Goal: Task Accomplishment & Management: Manage account settings

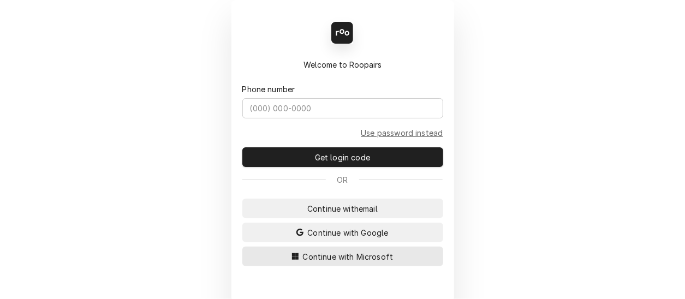
click at [340, 252] on span "Continue with Microsoft" at bounding box center [348, 256] width 95 height 11
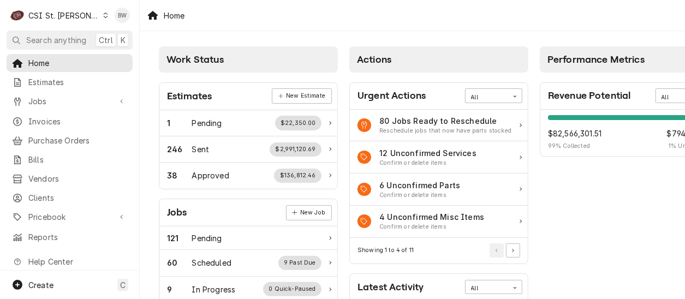
click at [226, 20] on div "Home" at bounding box center [412, 15] width 545 height 31
click at [51, 106] on link "Jobs" at bounding box center [70, 101] width 126 height 18
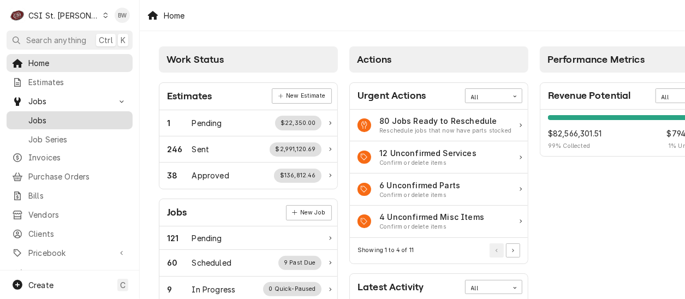
click at [53, 121] on span "Jobs" at bounding box center [77, 120] width 99 height 11
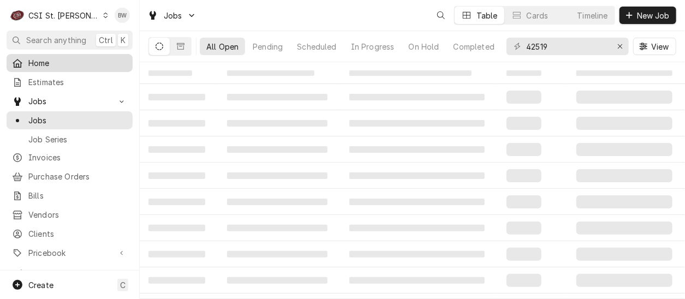
drag, startPoint x: 0, startPoint y: 0, endPoint x: 70, endPoint y: 58, distance: 91.4
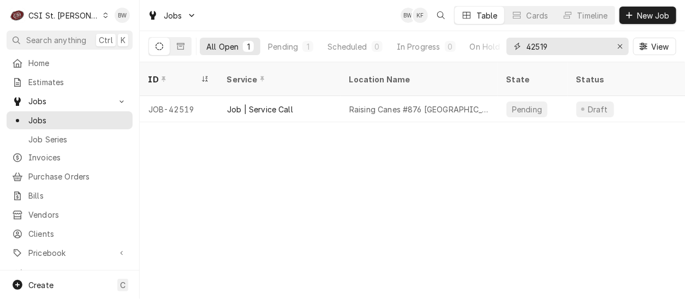
click at [546, 47] on input "42519" at bounding box center [567, 46] width 82 height 17
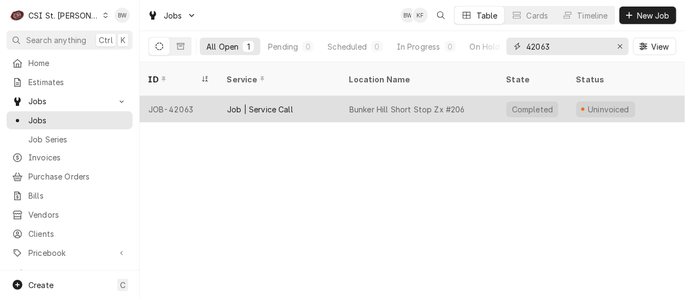
type input "42063"
click at [177, 96] on div "JOB-42063" at bounding box center [179, 109] width 79 height 26
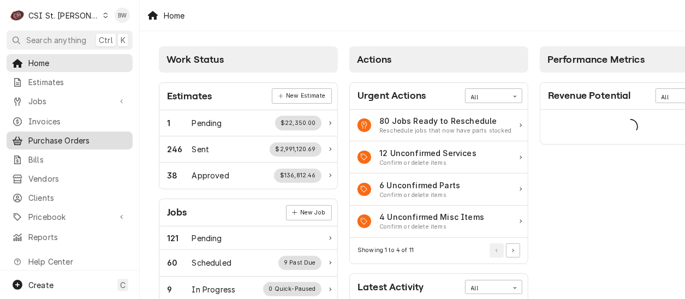
click at [76, 136] on span "Purchase Orders" at bounding box center [77, 140] width 99 height 11
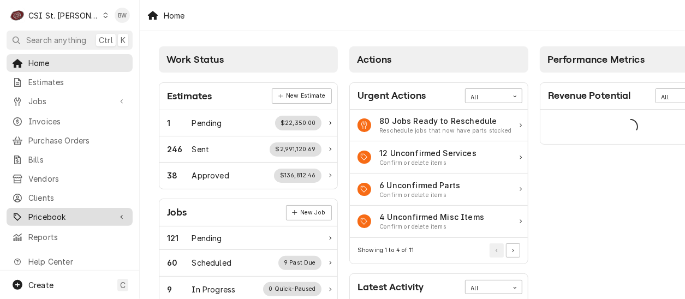
click at [69, 211] on span "Pricebook" at bounding box center [69, 216] width 82 height 11
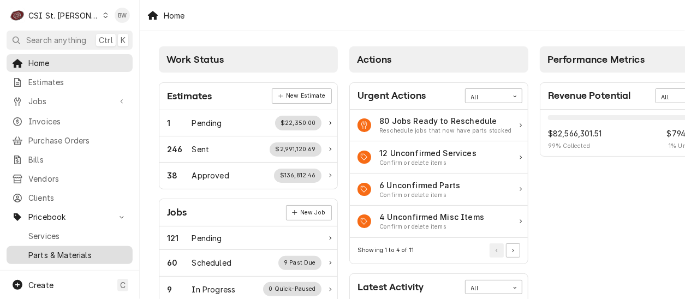
click at [66, 249] on span "Parts & Materials" at bounding box center [77, 254] width 99 height 11
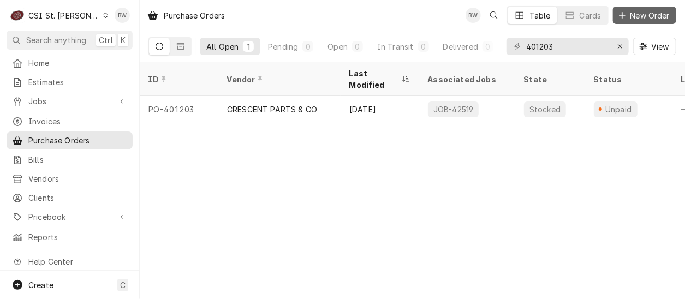
click at [631, 16] on span "New Order" at bounding box center [650, 15] width 44 height 11
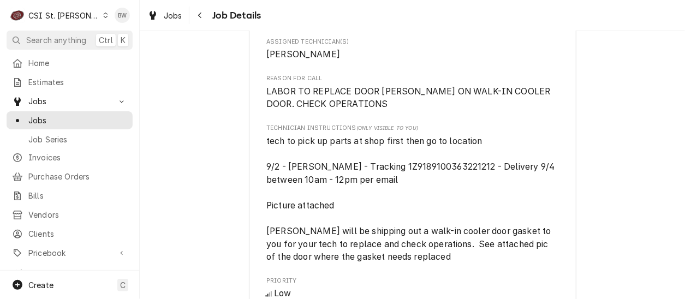
scroll to position [709, 0]
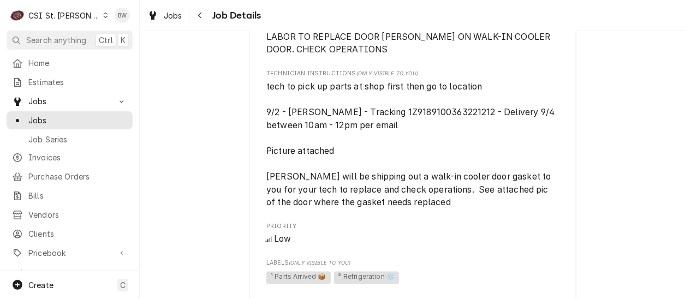
click at [213, 64] on div "Completed and Uninvoiced Vivian Company Bunker Hill Short Stop Zx #206 / 702 S …" at bounding box center [412, 138] width 545 height 1610
click at [199, 16] on icon "Navigate back" at bounding box center [200, 15] width 5 height 8
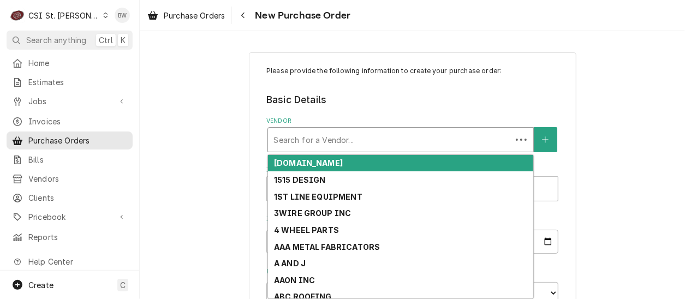
click at [278, 137] on div "Vendor" at bounding box center [389, 140] width 232 height 20
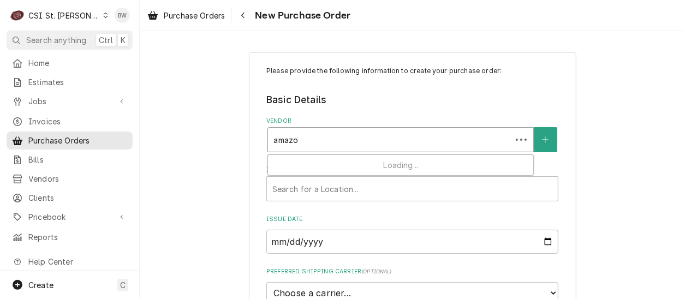
type input "amazon"
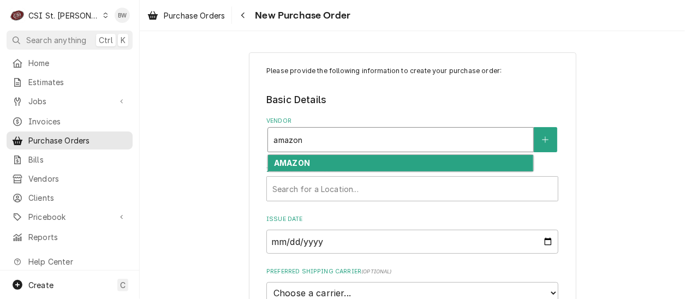
click at [289, 163] on strong "AMAZON" at bounding box center [292, 162] width 36 height 9
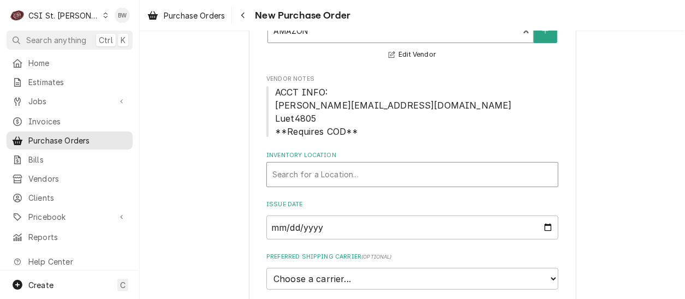
scroll to position [164, 0]
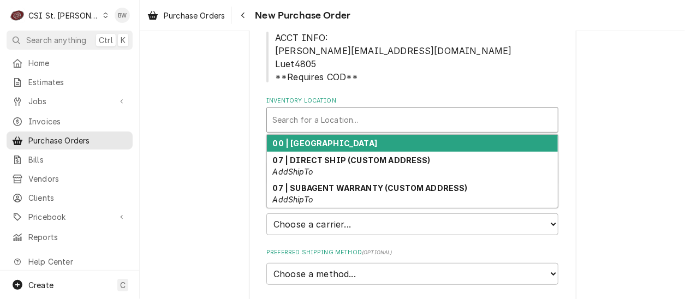
click at [300, 119] on div "Inventory Location" at bounding box center [412, 120] width 280 height 20
click at [313, 141] on strong "00 | [GEOGRAPHIC_DATA]" at bounding box center [325, 143] width 105 height 9
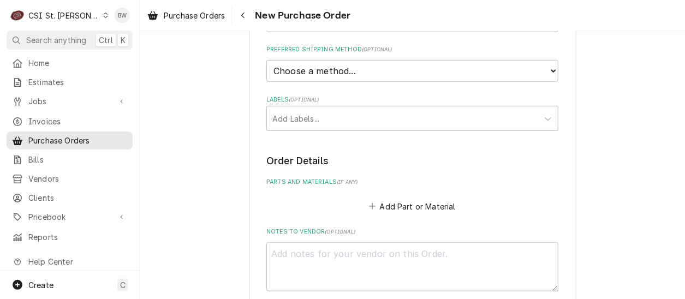
scroll to position [382, 0]
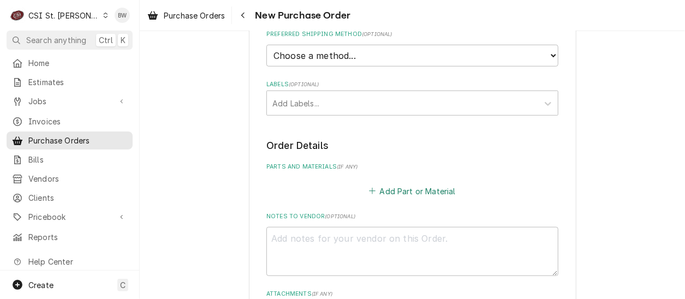
click at [384, 187] on button "Add Part or Material" at bounding box center [412, 190] width 90 height 15
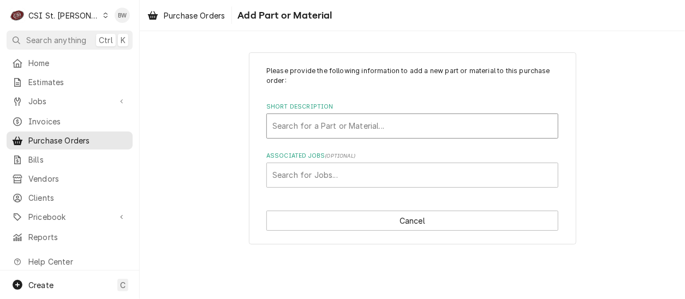
click at [307, 130] on div "Short Description" at bounding box center [412, 126] width 280 height 20
type input "tool repl"
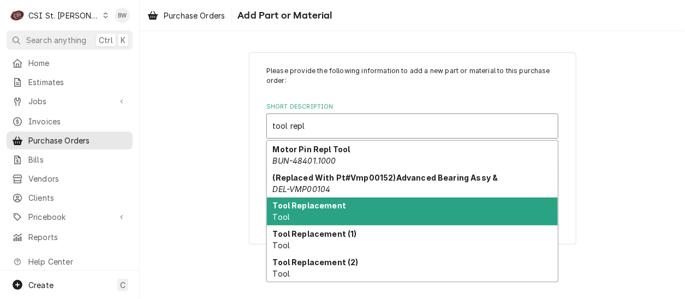
click at [307, 207] on strong "Tool Replacement" at bounding box center [310, 205] width 74 height 9
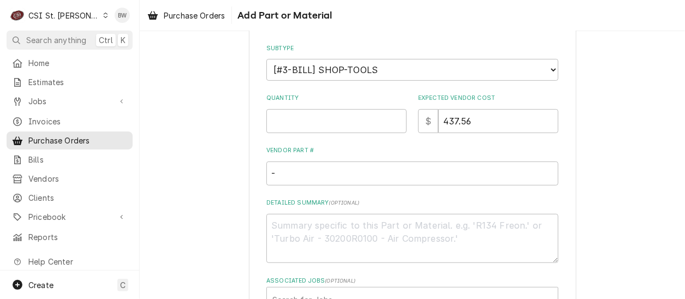
scroll to position [164, 0]
click at [286, 122] on input "Quantity" at bounding box center [336, 121] width 140 height 24
type textarea "x"
type input "1"
drag, startPoint x: 490, startPoint y: 127, endPoint x: 438, endPoint y: 124, distance: 51.9
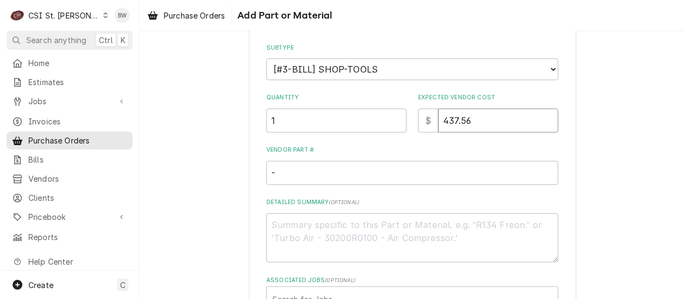
click at [438, 124] on input "437.56" at bounding box center [498, 121] width 120 height 24
type textarea "x"
type input "2"
type textarea "x"
type input "26"
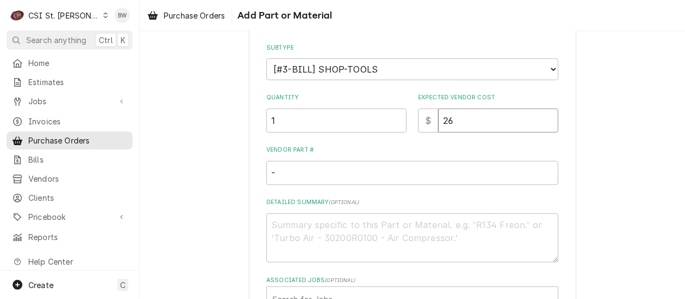
type textarea "x"
type input "269"
type textarea "x"
type input "269.8"
type textarea "x"
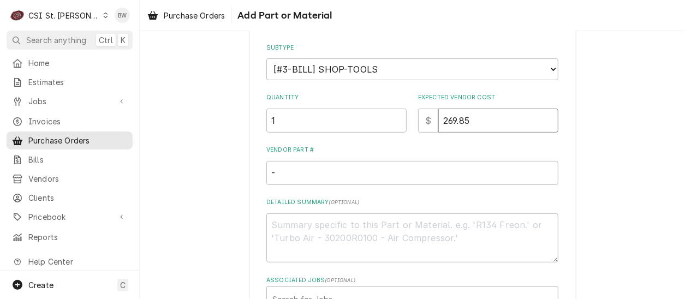
type input "269.85"
click at [321, 173] on input "-" at bounding box center [412, 173] width 292 height 24
click at [318, 228] on textarea "Detailed Summary ( optional )" at bounding box center [412, 237] width 292 height 49
type textarea "x"
type textarea "T"
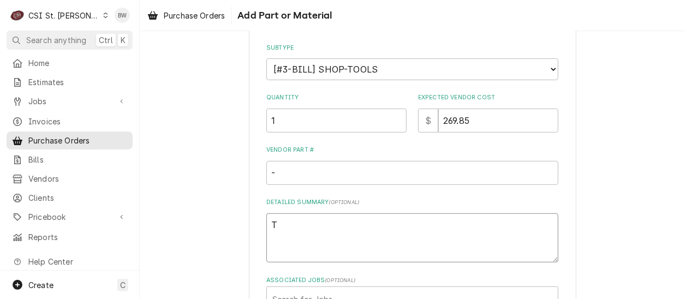
type textarea "x"
type textarea "Te"
type textarea "x"
type textarea "Tes"
type textarea "x"
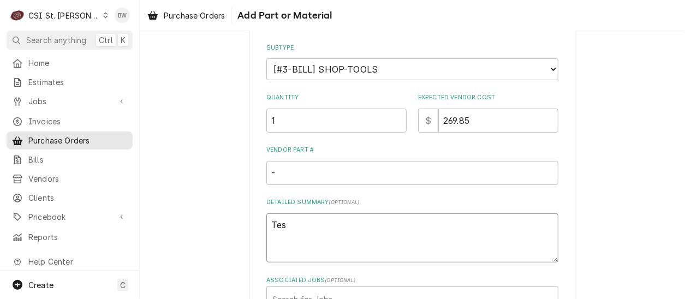
type textarea "Test"
type textarea "x"
type textarea "Test"
type textarea "x"
type textarea "Test l"
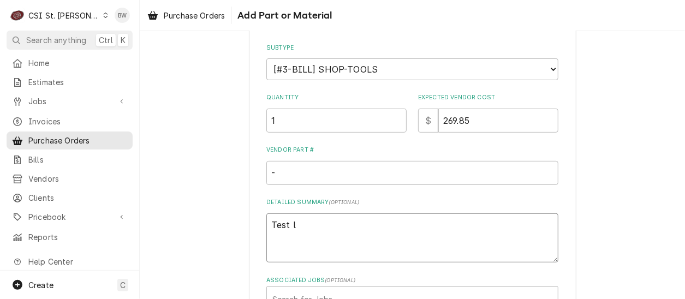
type textarea "x"
type textarea "Test le"
type textarea "x"
type textarea "Test lea"
type textarea "x"
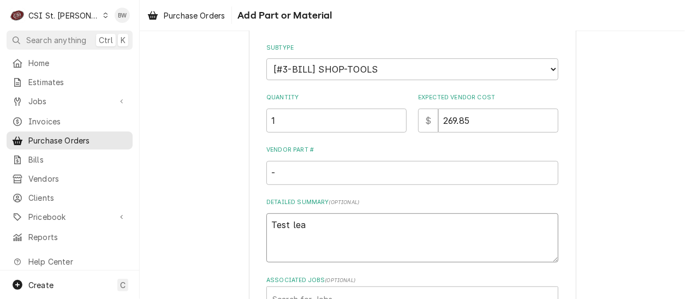
type textarea "Test lead"
type textarea "x"
type textarea "Test leads"
type textarea "x"
type textarea "Test leads"
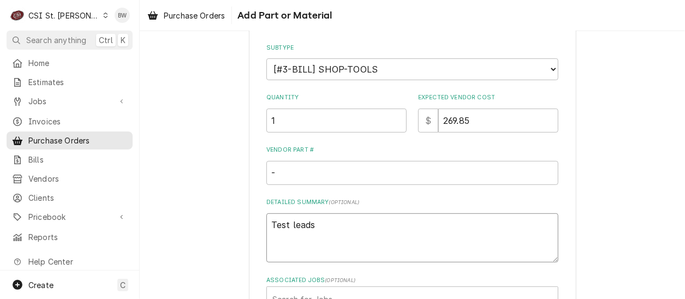
type textarea "x"
type textarea "Test leads a"
type textarea "x"
type textarea "Test leads an"
type textarea "x"
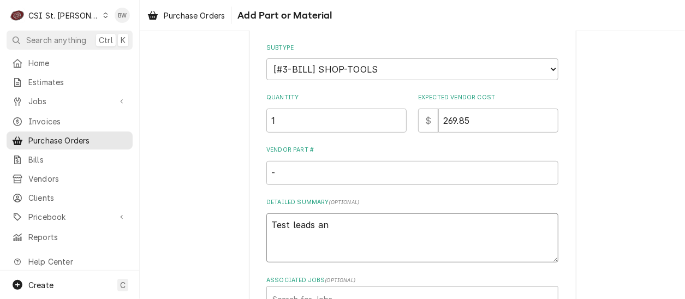
type textarea "Test leads and"
type textarea "x"
type textarea "Test leads and"
type textarea "x"
type textarea "Test leads and m"
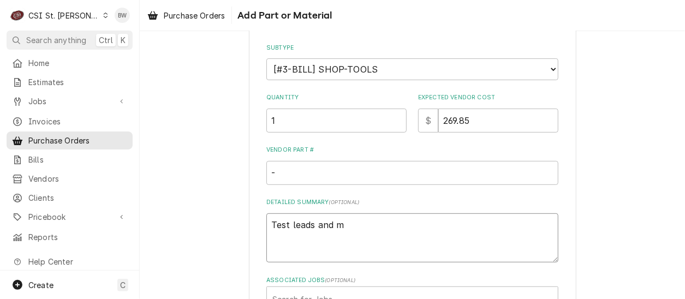
type textarea "x"
type textarea "Test leads and mu"
type textarea "x"
type textarea "Test leads and mul"
type textarea "x"
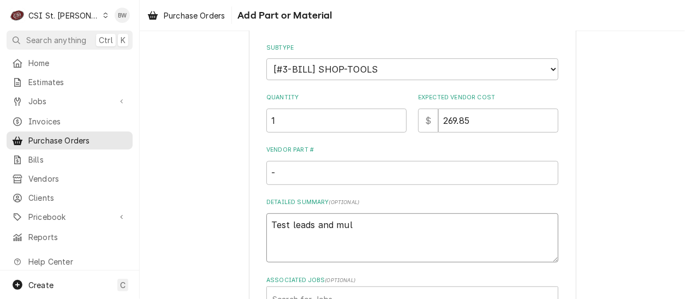
type textarea "Test leads and mult"
type textarea "x"
type textarea "Test leads and multi"
type textarea "x"
type textarea "Test leads and multim"
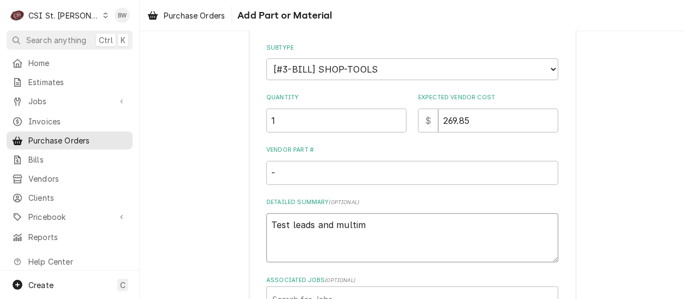
type textarea "x"
type textarea "Test leads and multimet"
type textarea "x"
type textarea "Test leads and multimete"
type textarea "x"
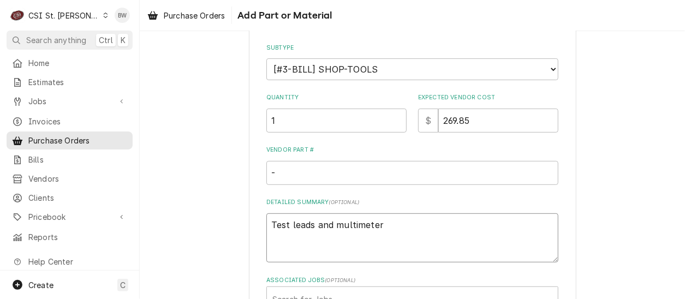
type textarea "Test leads and multimeter"
click at [213, 202] on div "Please provide the following information to add a new part or material to this …" at bounding box center [412, 128] width 545 height 499
click at [332, 225] on textarea "Test leads and multimeter" at bounding box center [412, 237] width 292 height 49
type textarea "x"
type textarea "Test leads and Fmultimeter"
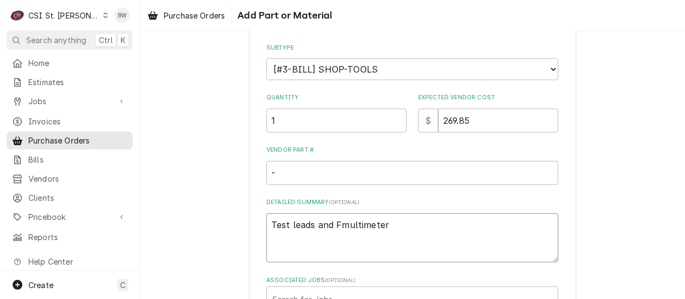
type textarea "x"
type textarea "Test leads and Flmultimeter"
type textarea "x"
type textarea "Test leads and Flumultimeter"
type textarea "x"
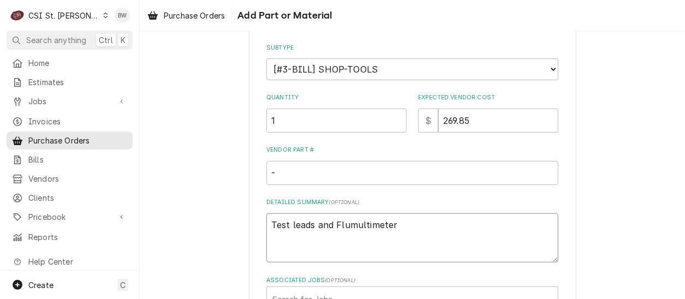
type textarea "Test leads and Flukmultimeter"
type textarea "x"
type textarea "Test leads and Flukemultimeter"
type textarea "x"
type textarea "Test leads and Fluke multimeter"
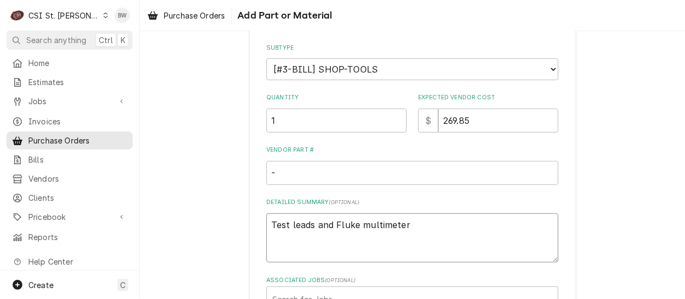
click at [403, 227] on textarea "Test leads and Fluke multimeter" at bounding box center [412, 237] width 292 height 49
type textarea "x"
type textarea "Test leads and Fluke multimeter"
type textarea "x"
type textarea "Test leads and Fluke multimeter KE"
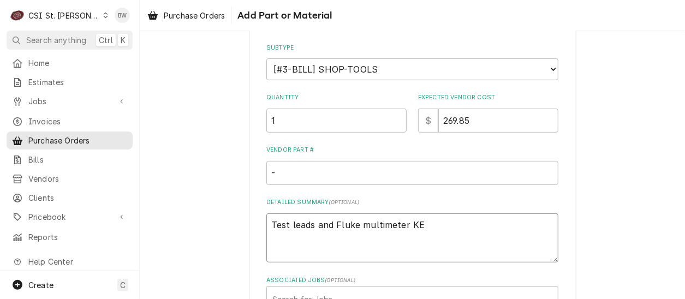
type textarea "x"
type textarea "Test leads and Fluke multimeter KEv"
type textarea "x"
type textarea "Test leads and Fluke multimeter KEvi"
type textarea "x"
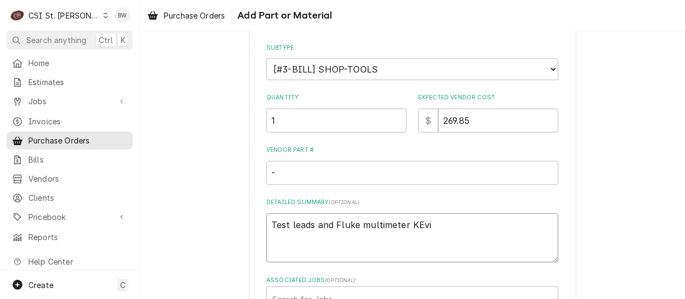
type textarea "Test leads and Fluke multimeter KEvin"
type textarea "x"
type textarea "Test leads and Fluke multimeter KEvin"
type textarea "x"
type textarea "Test leads and Fluke multimeter KEvin F"
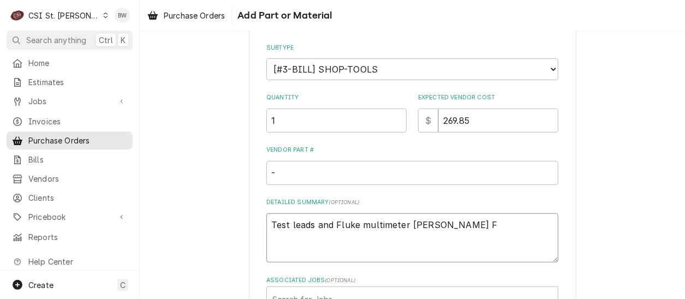
type textarea "x"
type textarea "Test leads and Fluke multimeter KEvin F,"
type textarea "x"
type textarea "Test leads and Fluke multimeter KEvin F,"
type textarea "x"
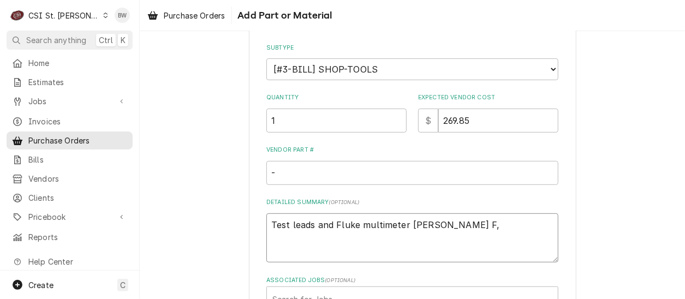
type textarea "Test leads and Fluke multimeter KEvin F, a"
type textarea "x"
type textarea "Test leads and Fluke multimeter KEvin F, ap"
type textarea "x"
type textarea "Test leads and Fluke multimeter KEvin F, app"
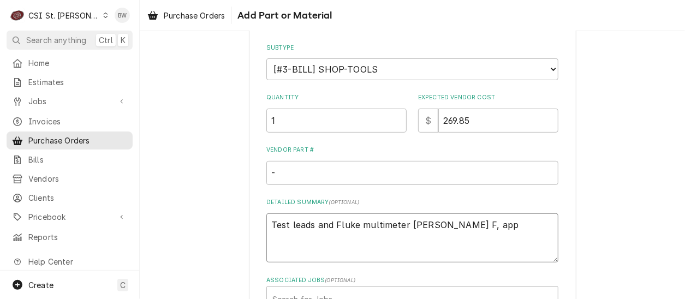
type textarea "x"
type textarea "Test leads and Fluke multimeter KEvin F, app"
type textarea "x"
type textarea "Test leads and Fluke multimeter KEvin F, app D"
type textarea "x"
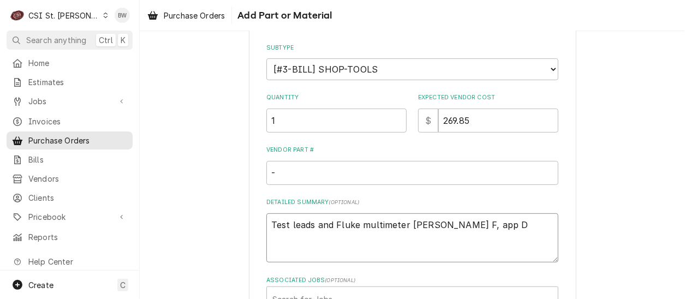
type textarea "Test leads and Fluke multimeter KEvin F, app Dr"
type textarea "x"
type textarea "Test leads and Fluke multimeter KEvin F, app Dre"
type textarea "x"
type textarea "Test leads and Fluke multimeter KEvin F, app Drew"
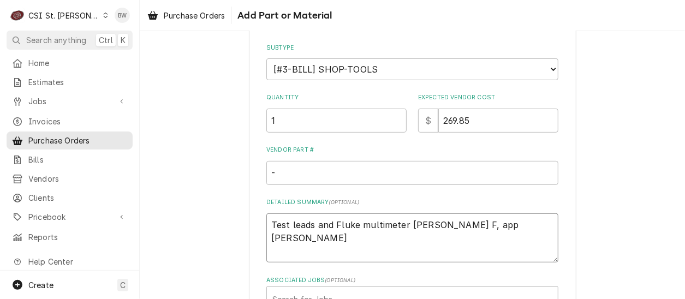
type textarea "x"
type textarea "Test leads and Fluke multimeter Kvin F, app Drew"
type textarea "x"
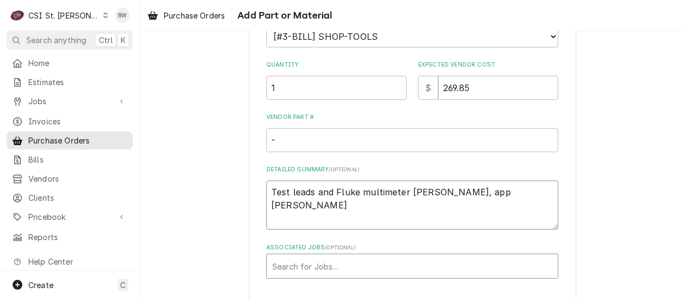
scroll to position [218, 0]
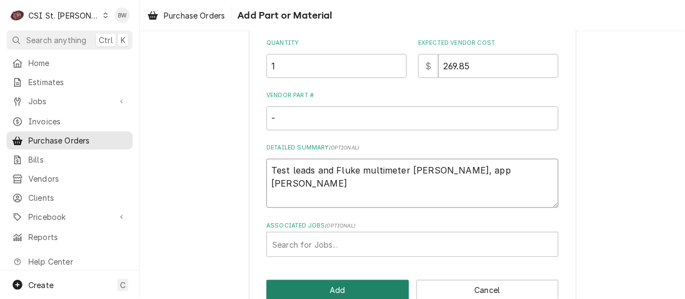
type textarea "Test leads and Fluke multimeter Kevin F, app Drew"
click at [330, 294] on button "Add" at bounding box center [337, 290] width 142 height 20
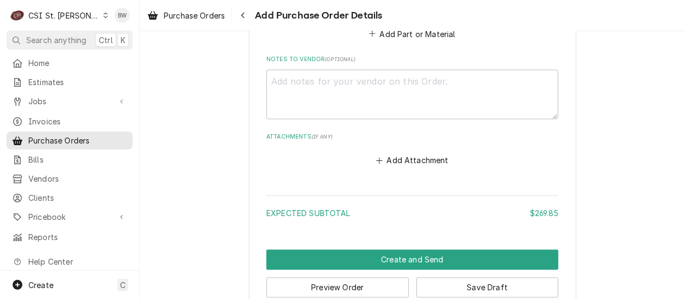
scroll to position [781, 0]
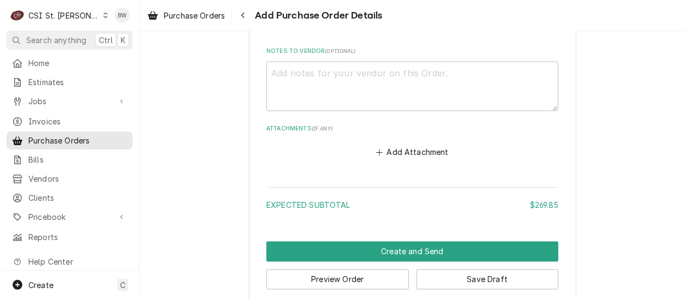
click at [327, 270] on button "Preview Order" at bounding box center [337, 280] width 142 height 20
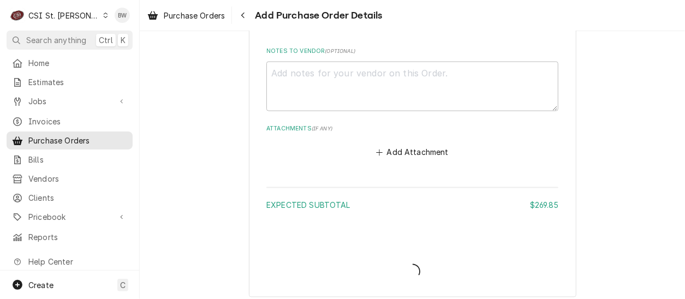
scroll to position [775, 0]
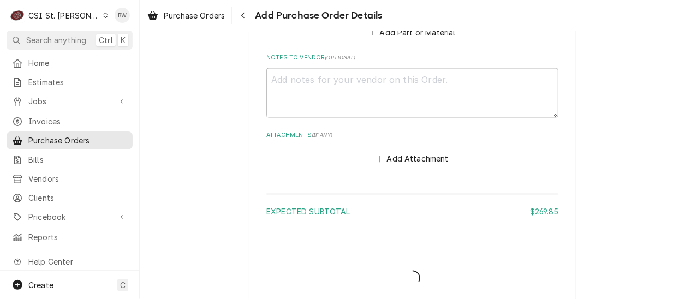
type textarea "x"
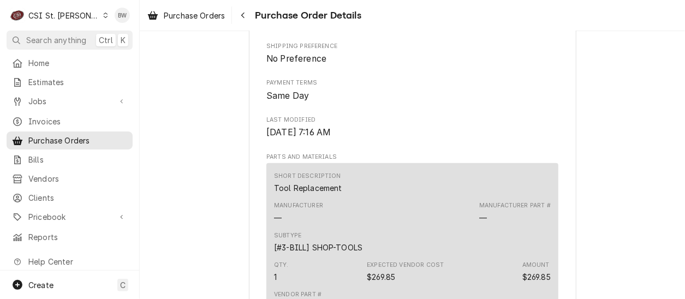
scroll to position [382, 0]
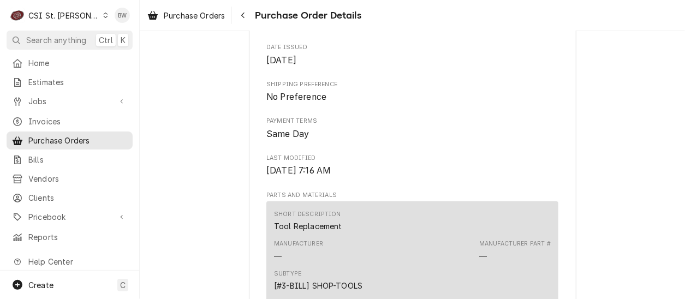
click at [221, 144] on div "Draft Preview Vendor AMAZON AMAZON Bill To CSI St. Louis CSI Commercial Service…" at bounding box center [412, 98] width 545 height 898
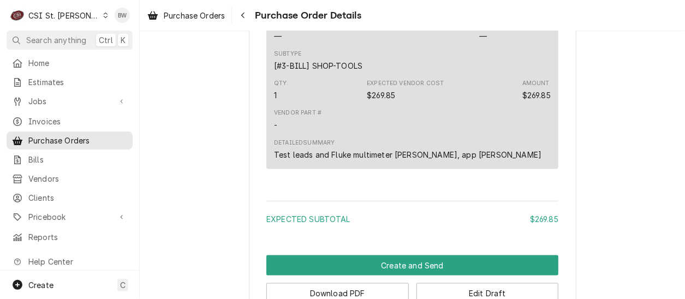
scroll to position [703, 0]
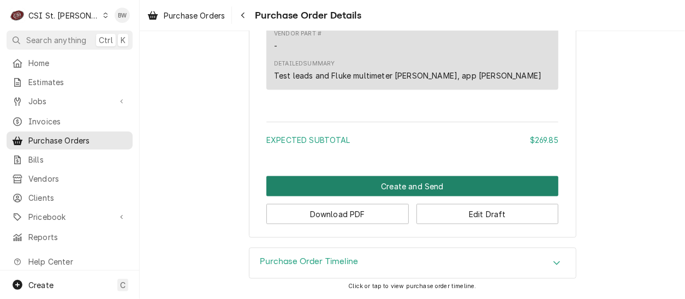
click at [281, 177] on button "Create and Send" at bounding box center [412, 186] width 292 height 20
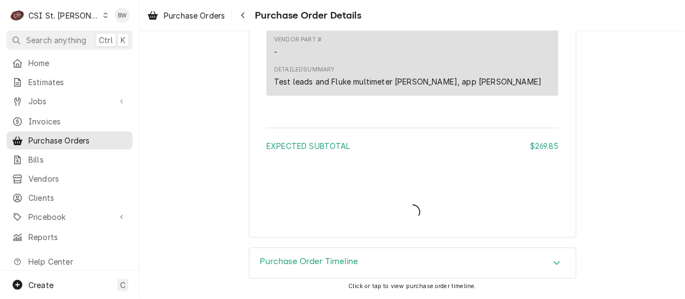
scroll to position [696, 0]
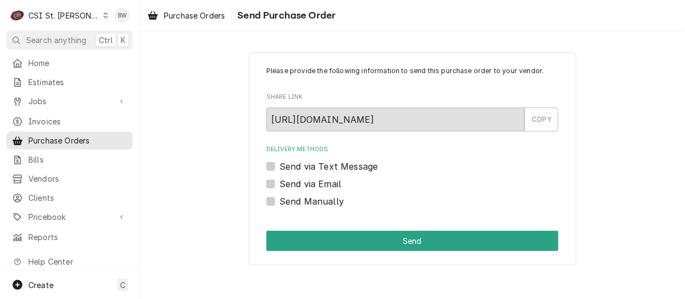
click at [292, 200] on label "Send Manually" at bounding box center [311, 201] width 64 height 13
click at [292, 200] on input "Send Manually" at bounding box center [425, 207] width 292 height 24
checkbox input "true"
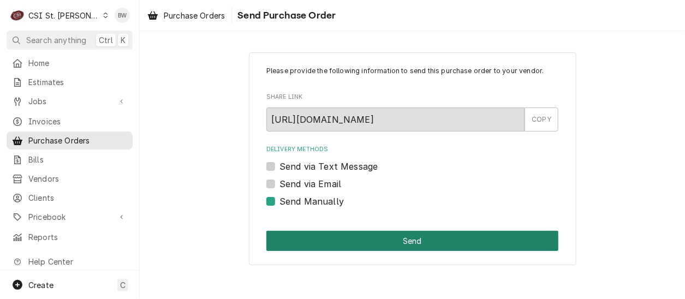
click at [313, 240] on button "Send" at bounding box center [412, 241] width 292 height 20
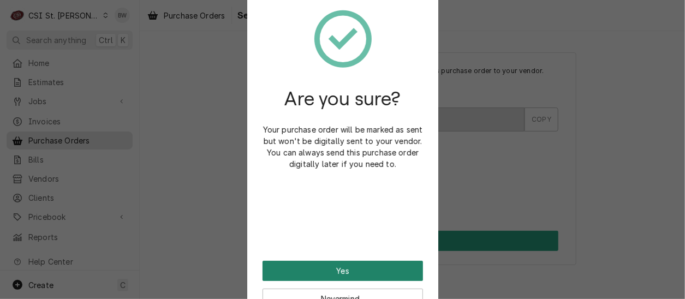
click at [307, 266] on button "Yes" at bounding box center [342, 271] width 160 height 20
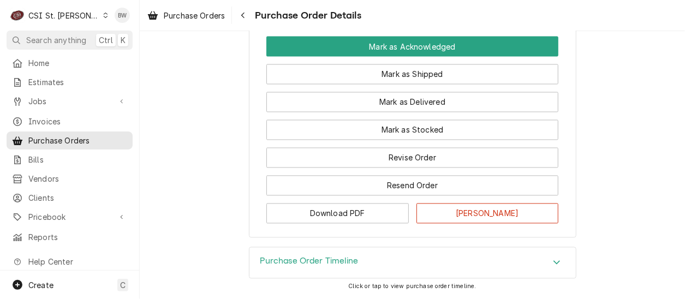
scroll to position [873, 0]
click at [243, 19] on icon "Navigate back" at bounding box center [243, 15] width 5 height 8
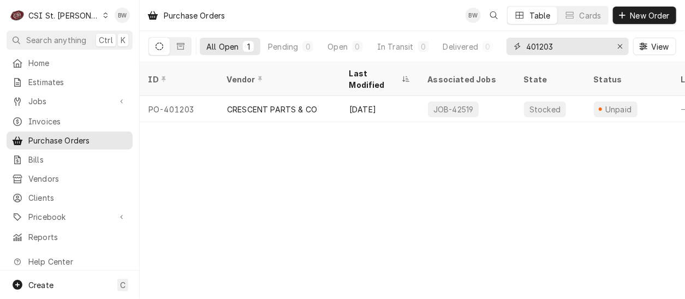
drag, startPoint x: 558, startPoint y: 50, endPoint x: 523, endPoint y: 48, distance: 34.4
click at [523, 48] on div "401203" at bounding box center [567, 46] width 122 height 17
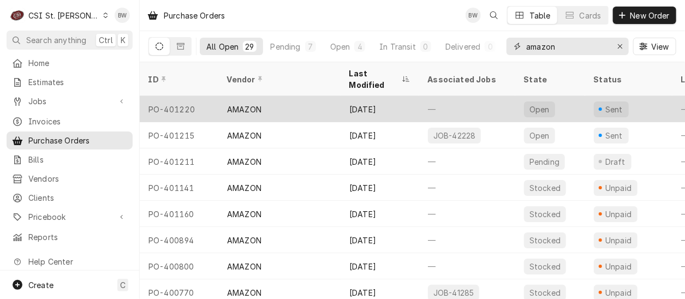
type input "amazon"
click at [180, 98] on div "PO-401220" at bounding box center [179, 109] width 79 height 26
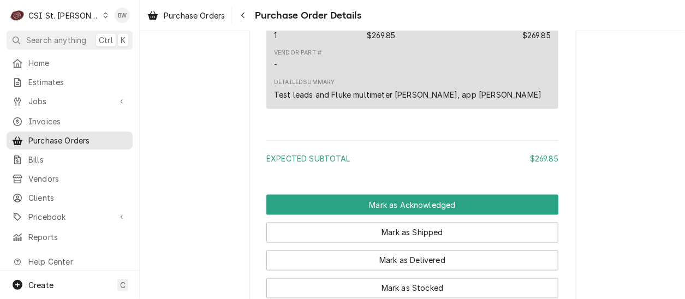
scroll to position [709, 0]
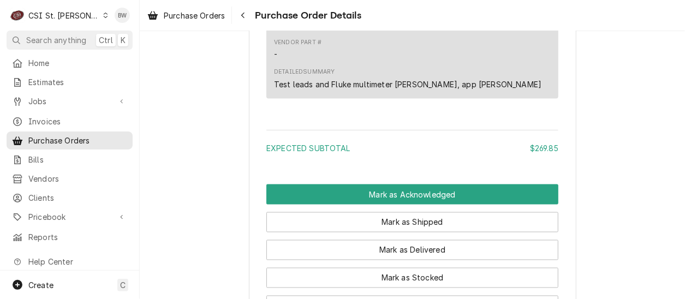
click at [103, 17] on icon "Dynamic Content Wrapper" at bounding box center [105, 15] width 5 height 5
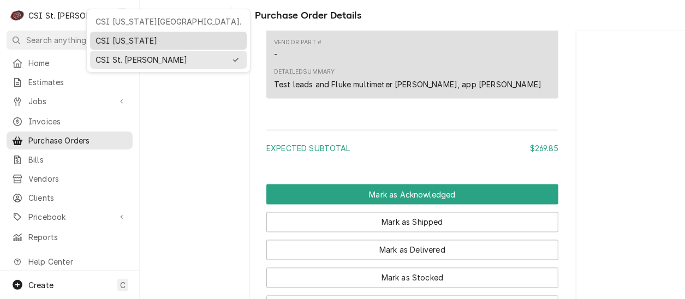
click at [119, 40] on div "CSI Kentucky" at bounding box center [168, 40] width 146 height 11
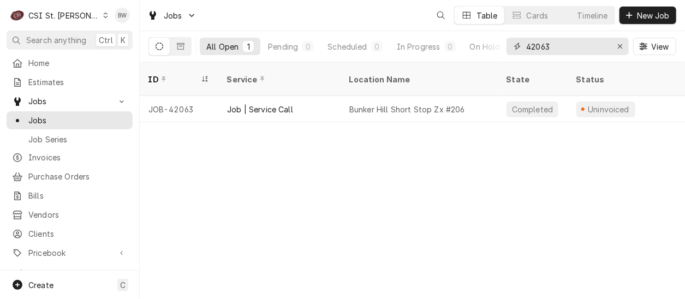
click at [555, 44] on input "42063" at bounding box center [567, 46] width 82 height 17
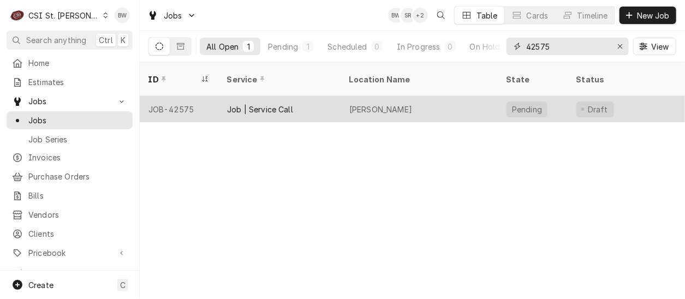
type input "42575"
click at [185, 96] on div "JOB-42575" at bounding box center [179, 109] width 79 height 26
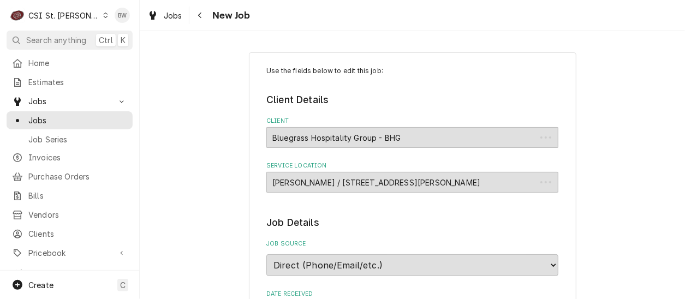
type textarea "x"
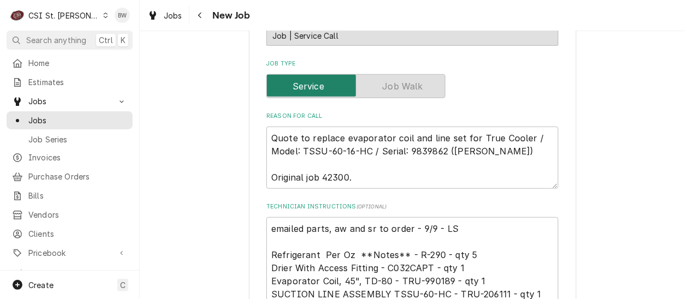
scroll to position [382, 0]
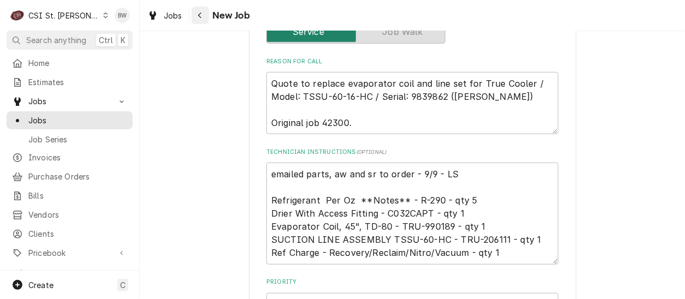
click at [199, 15] on icon "Navigate back" at bounding box center [199, 16] width 3 height 6
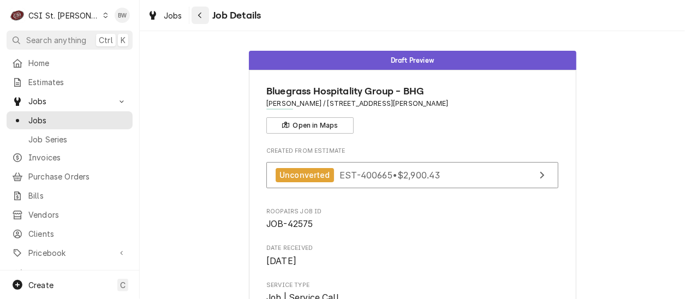
click at [203, 11] on div "Navigate back" at bounding box center [200, 15] width 11 height 11
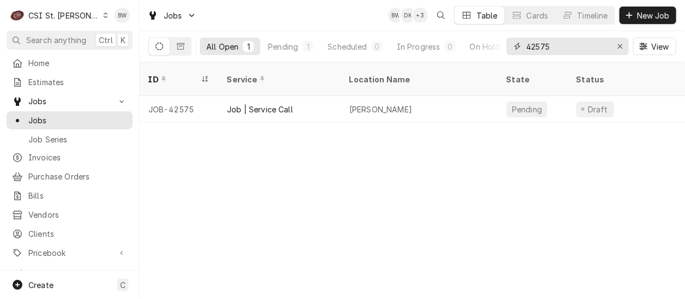
drag, startPoint x: 554, startPoint y: 45, endPoint x: 508, endPoint y: 47, distance: 45.3
click at [508, 47] on div "42575" at bounding box center [567, 46] width 122 height 17
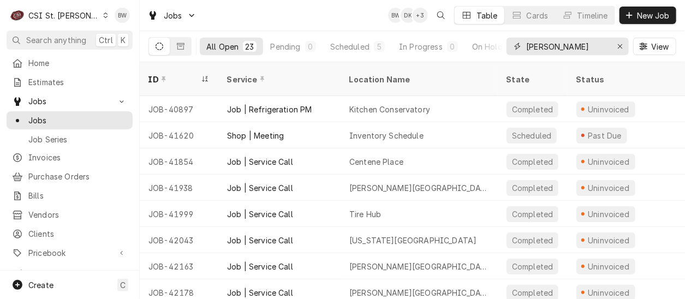
type input "brad"
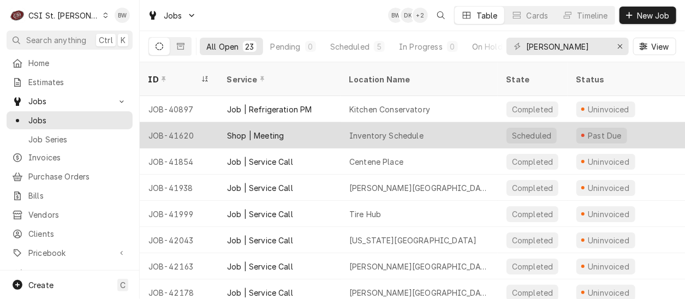
click at [180, 122] on div "JOB-41620" at bounding box center [179, 135] width 79 height 26
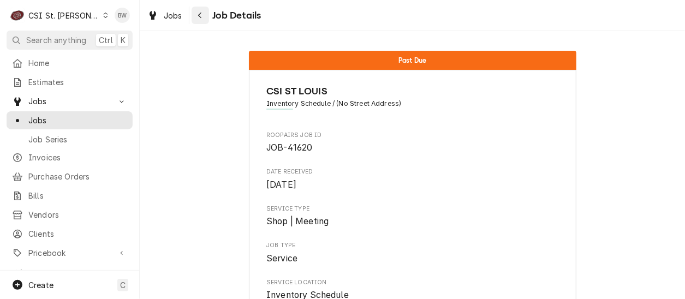
click at [200, 17] on icon "Navigate back" at bounding box center [199, 16] width 3 height 6
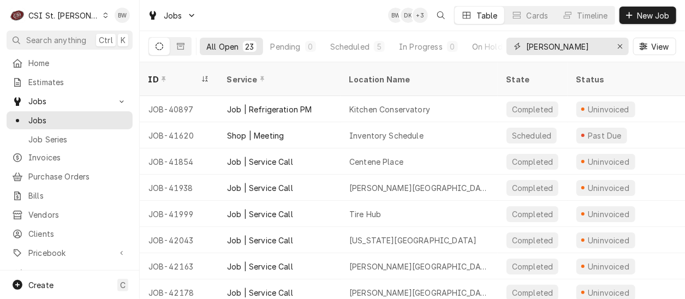
drag, startPoint x: 553, startPoint y: 46, endPoint x: 506, endPoint y: 45, distance: 46.9
click at [506, 45] on div "[PERSON_NAME]" at bounding box center [567, 46] width 122 height 17
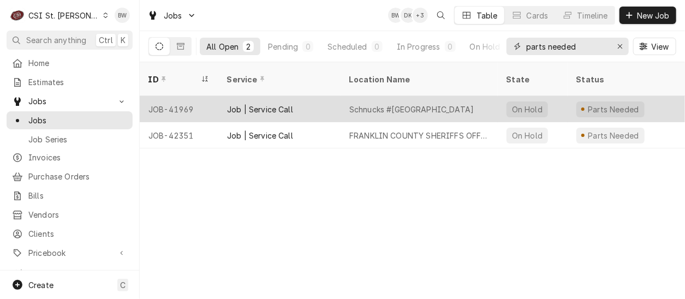
type input "parts needed"
click at [184, 96] on div "JOB-41969" at bounding box center [179, 109] width 79 height 26
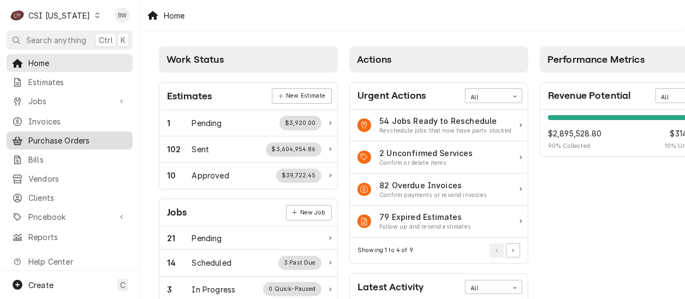
click at [87, 135] on span "Purchase Orders" at bounding box center [77, 140] width 99 height 11
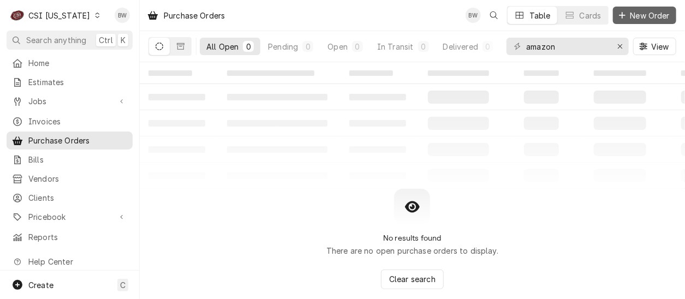
click at [635, 18] on span "New Order" at bounding box center [650, 15] width 44 height 11
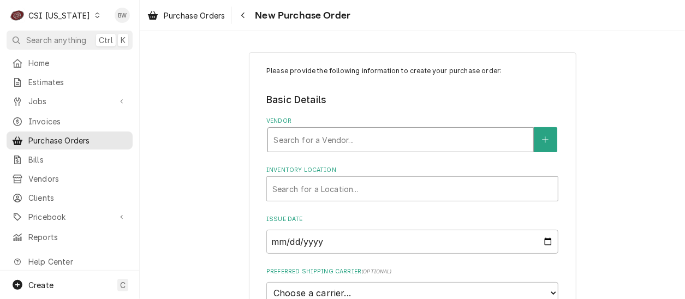
click at [286, 138] on div "Vendor" at bounding box center [400, 140] width 254 height 20
type input "swh"
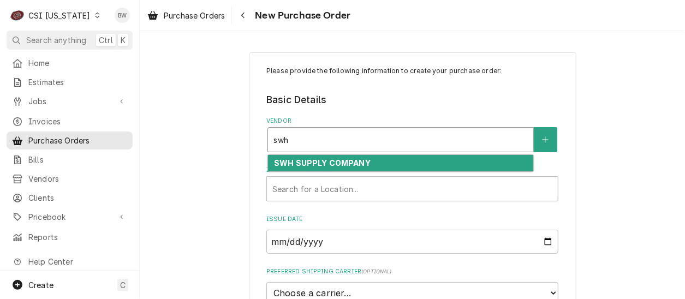
click at [285, 162] on strong "SWH SUPPLY COMPANY" at bounding box center [322, 162] width 97 height 9
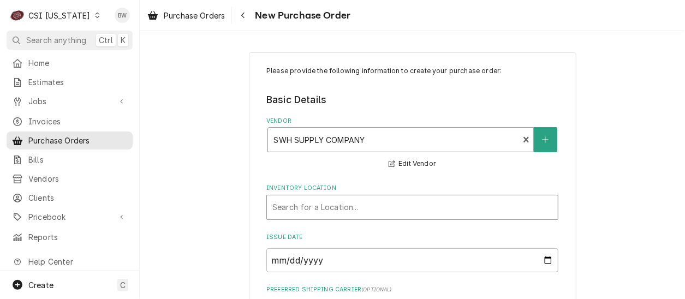
click at [300, 199] on div "Inventory Location" at bounding box center [412, 208] width 280 height 20
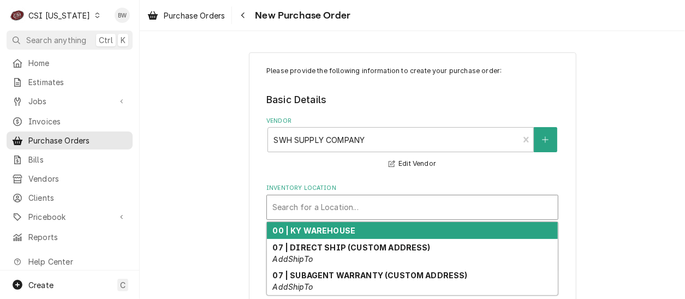
click at [314, 232] on strong "00 | KY WAREHOUSE" at bounding box center [314, 230] width 83 height 9
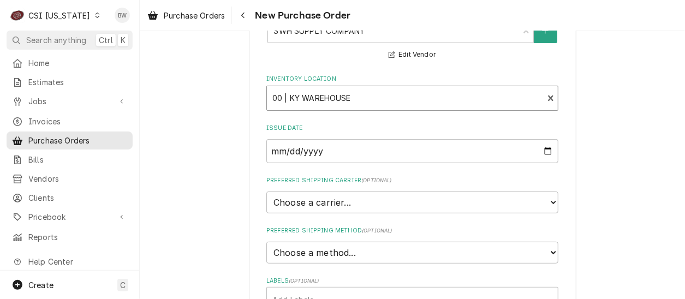
scroll to position [164, 0]
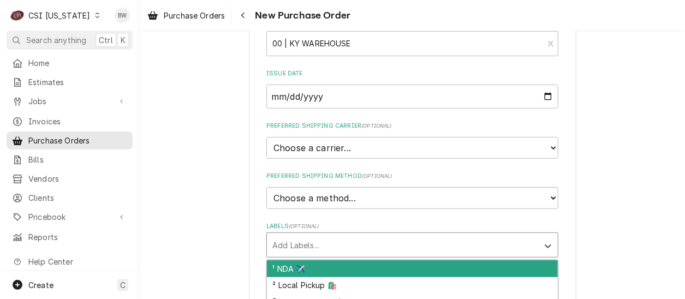
drag, startPoint x: 278, startPoint y: 244, endPoint x: 282, endPoint y: 253, distance: 9.3
click at [278, 246] on div "Labels" at bounding box center [402, 245] width 260 height 20
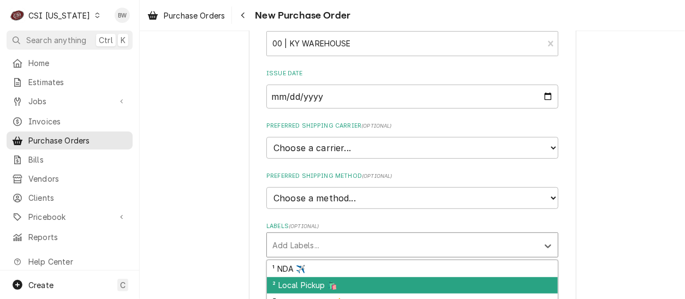
click at [292, 282] on div "² Local Pickup 🛍️" at bounding box center [412, 285] width 291 height 17
type textarea "x"
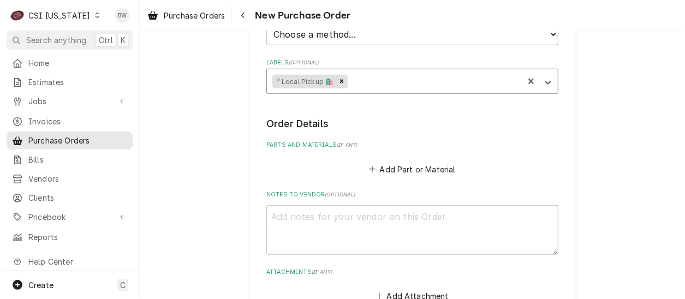
scroll to position [382, 0]
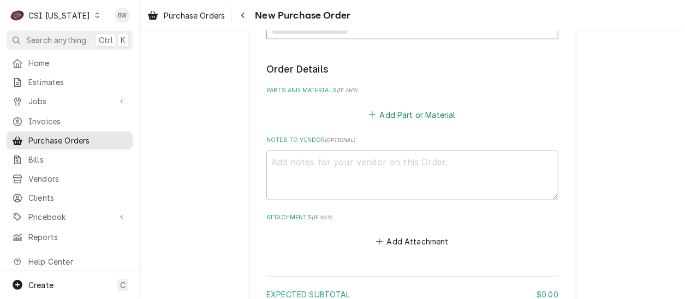
click at [394, 114] on button "Add Part or Material" at bounding box center [412, 114] width 90 height 15
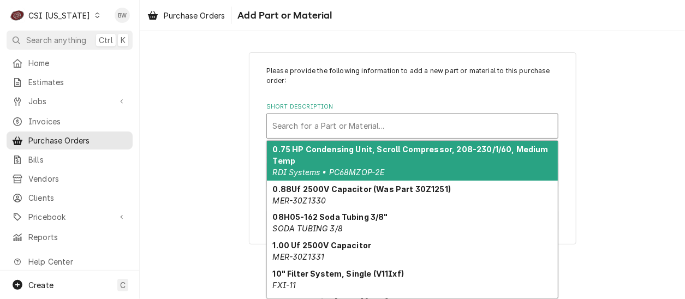
click at [296, 122] on div "Short Description" at bounding box center [412, 126] width 280 height 20
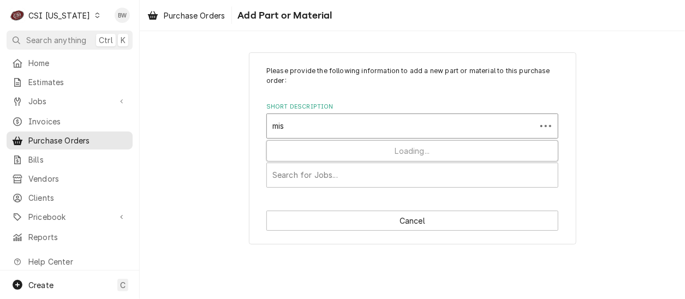
type input "misc"
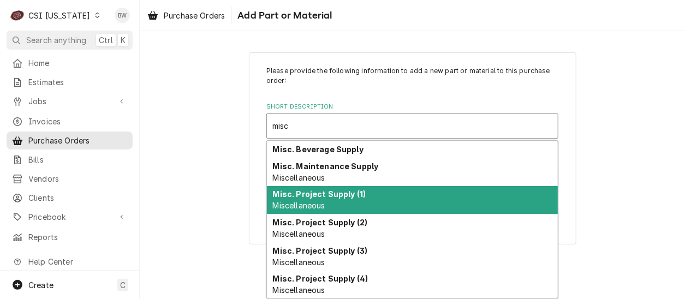
scroll to position [55, 0]
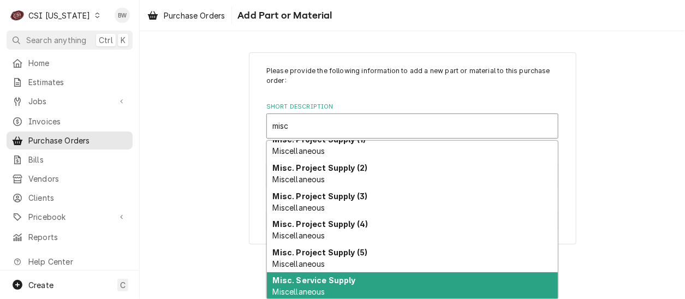
click at [308, 286] on div "Misc. Service Supply Miscellaneous" at bounding box center [412, 286] width 291 height 28
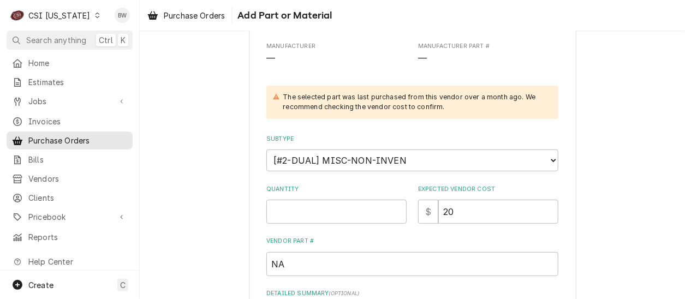
scroll to position [218, 0]
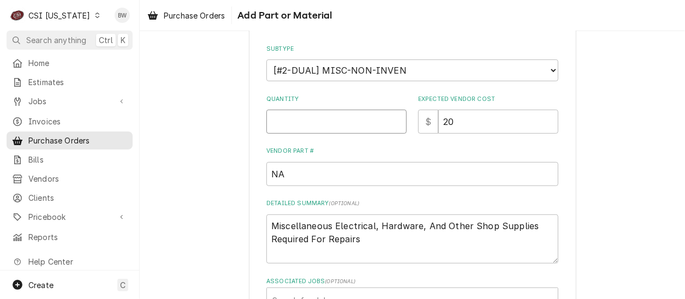
click at [279, 119] on input "Quantity" at bounding box center [336, 122] width 140 height 24
type textarea "x"
type input "1"
drag, startPoint x: 464, startPoint y: 125, endPoint x: 423, endPoint y: 124, distance: 41.5
click at [424, 124] on div "$ 20" at bounding box center [488, 122] width 140 height 24
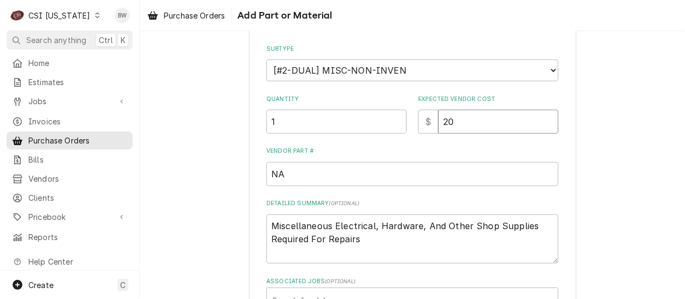
type textarea "x"
type input "0"
type textarea "x"
type input "00"
click at [373, 246] on textarea "Miscellaneous Electrical, Hardware, And Other Shop Supplies Required For Repairs" at bounding box center [412, 238] width 292 height 49
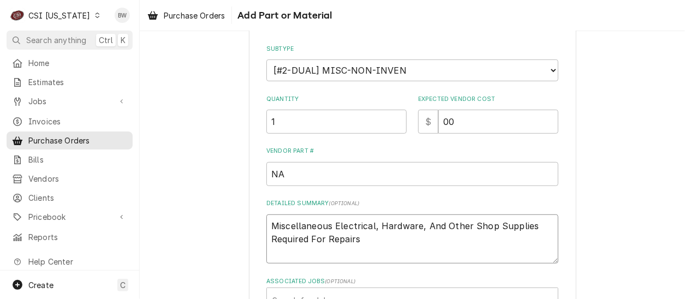
type textarea "x"
type textarea "Miscellaneous Electrical, Hardware, And Other Shop Supplies Required For Repairs"
type textarea "x"
type textarea "Miscellaneous Electrical, Hardware, And Other Shop Supplies Required For Repairs"
type textarea "x"
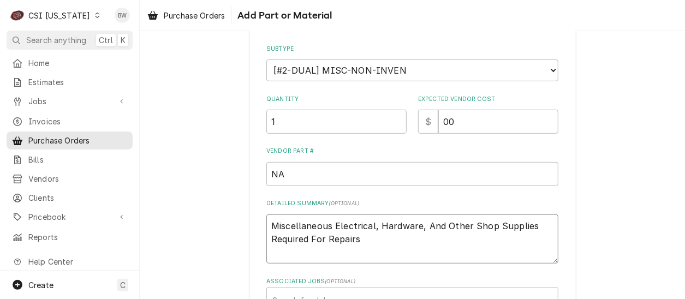
type textarea "Miscellaneous Electrical, Hardware, And Other Shop Supplies Required For Repair…"
type textarea "x"
type textarea "Miscellaneous Electrical, Hardware, And Other Shop Supplies Required For Repair…"
type textarea "x"
type textarea "Miscellaneous Electrical, Hardware, And Other Shop Supplies Required For Repair…"
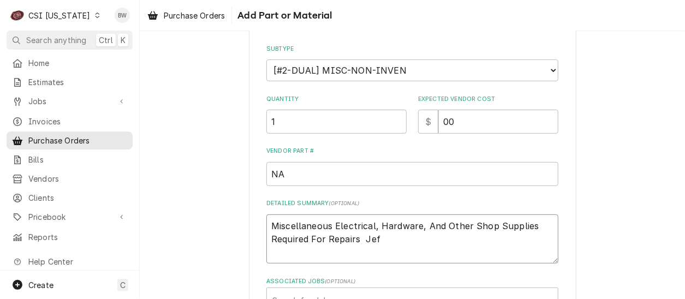
type textarea "x"
type textarea "Miscellaneous Electrical, Hardware, And Other Shop Supplies Required For Repair…"
type textarea "x"
type textarea "Miscellaneous Electrical, Hardware, And Other Shop Supplies Required For Repair…"
type textarea "x"
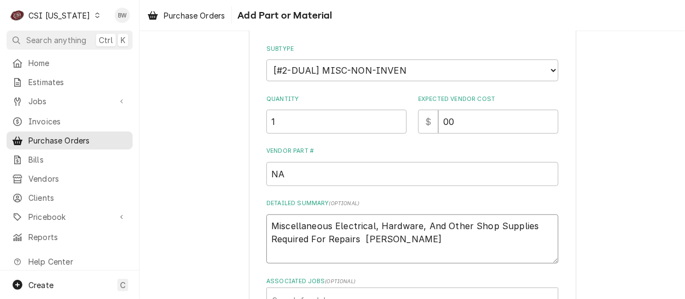
type textarea "Miscellaneous Electrical, Hardware, And Other Shop Supplies Required For Repair…"
type textarea "x"
type textarea "Miscellaneous Electrical, Hardware, And Other Shop Supplies Required For Repair…"
type textarea "x"
type textarea "Miscellaneous Electrical, Hardware, And Other Shop Supplies Required For Repair…"
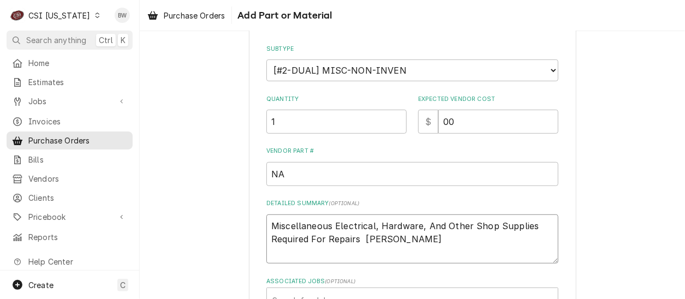
type textarea "x"
type textarea "Miscellaneous Electrical, Hardware, And Other Shop Supplies Required For Repair…"
type textarea "x"
type textarea "Miscellaneous Electrical, Hardware, And Other Shop Supplies Required For Repair…"
type textarea "x"
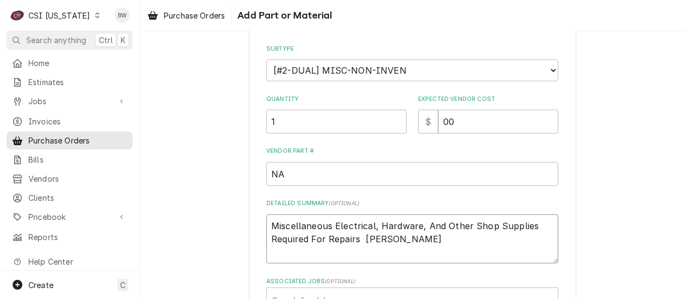
type textarea "Miscellaneous Electrical, Hardware, And Other Shop Supplies Required For Repair…"
type textarea "x"
type textarea "Miscellaneous Electrical, Hardware, And Other Shop Supplies Required For Repair…"
type textarea "x"
type textarea "Miscellaneous Electrical, Hardware, And Other Shop Supplies Required For Repair…"
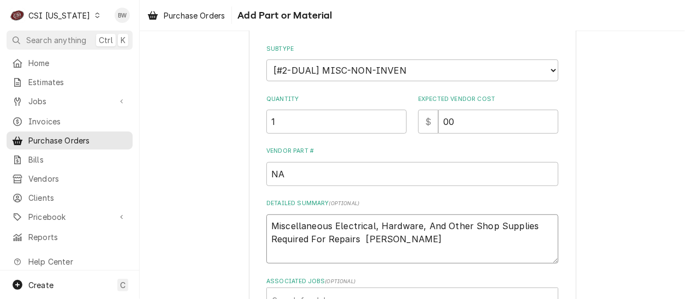
type textarea "x"
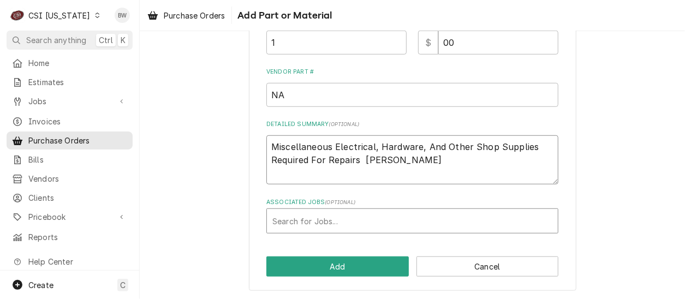
type textarea "Miscellaneous Electrical, Hardware, And Other Shop Supplies Required For Repair…"
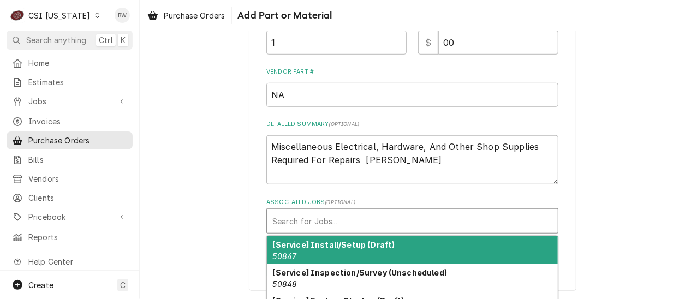
click at [288, 224] on div "Associated Jobs" at bounding box center [412, 221] width 280 height 20
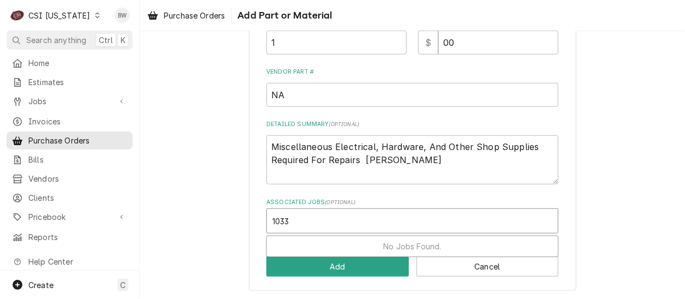
type input "10336"
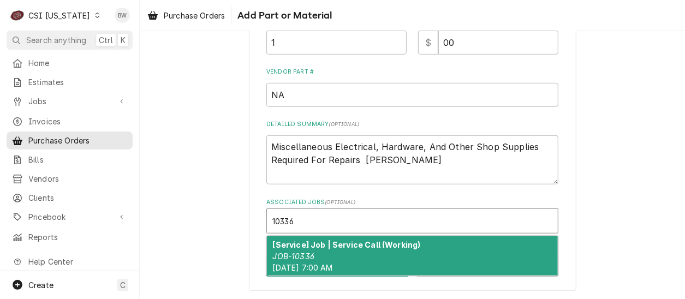
click at [299, 252] on em "JOB-10336" at bounding box center [293, 256] width 41 height 9
type textarea "x"
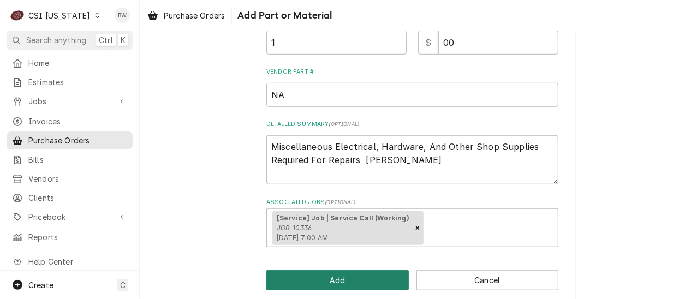
click at [317, 276] on button "Add" at bounding box center [337, 280] width 142 height 20
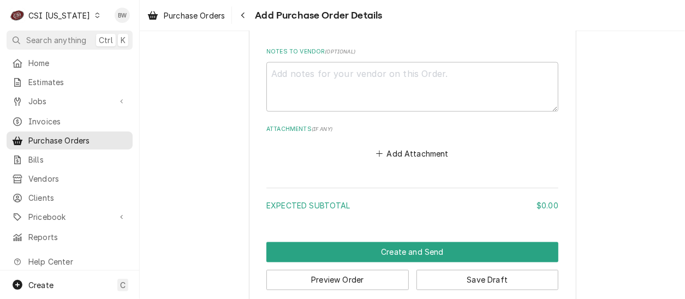
scroll to position [752, 0]
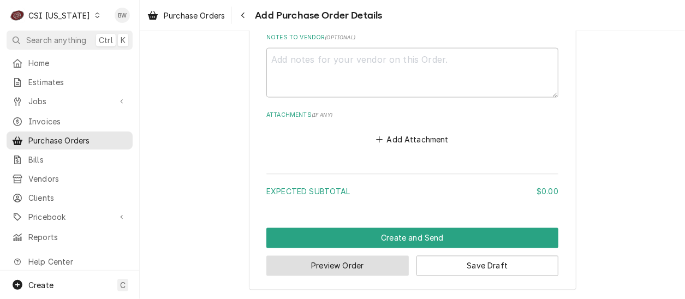
click at [312, 266] on button "Preview Order" at bounding box center [337, 266] width 142 height 20
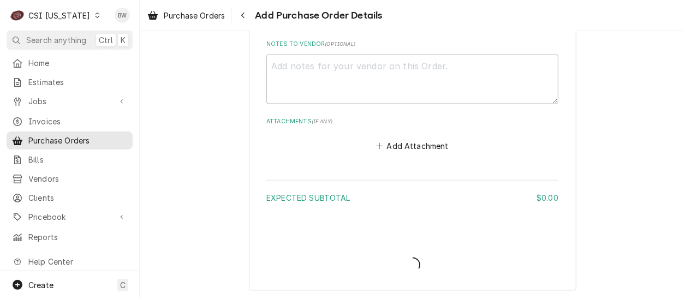
type textarea "x"
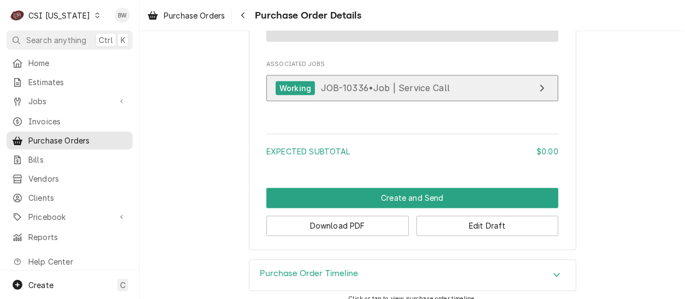
scroll to position [867, 0]
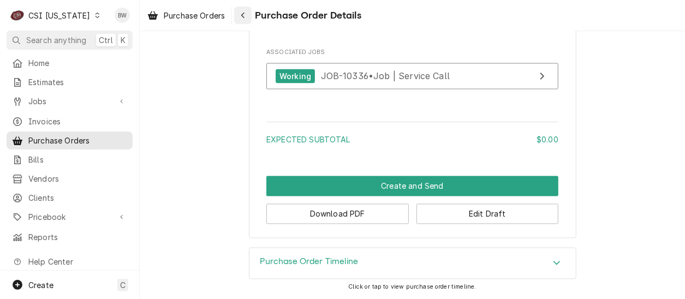
click at [241, 11] on icon "Navigate back" at bounding box center [243, 15] width 5 height 8
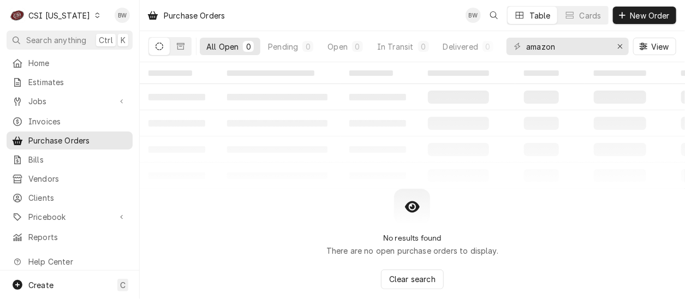
click at [95, 13] on icon "Dynamic Content Wrapper" at bounding box center [97, 15] width 5 height 5
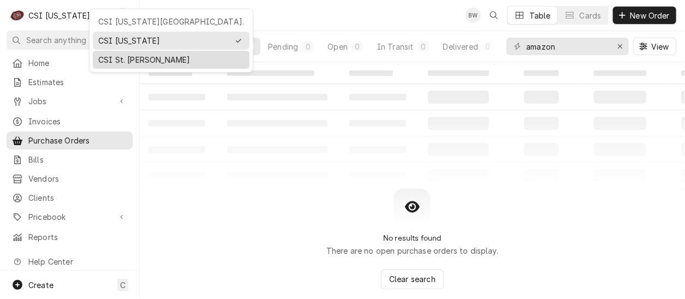
click at [114, 56] on div "CSI St. [PERSON_NAME]" at bounding box center [171, 59] width 146 height 11
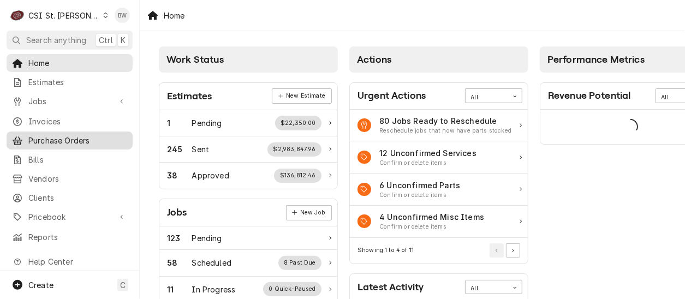
click at [62, 138] on span "Purchase Orders" at bounding box center [77, 140] width 99 height 11
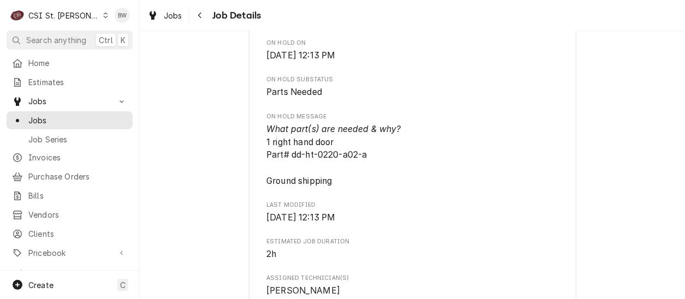
scroll to position [655, 0]
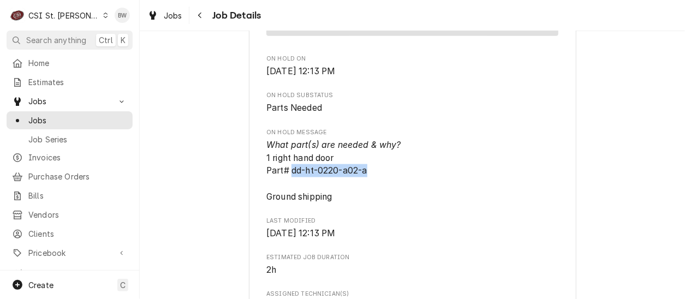
drag, startPoint x: 363, startPoint y: 161, endPoint x: 286, endPoint y: 159, distance: 76.4
click at [286, 159] on span "What part(s) are needed & why? 1 right hand door Part# dd-ht-0220-a02-a Ground …" at bounding box center [333, 171] width 135 height 62
drag, startPoint x: 286, startPoint y: 159, endPoint x: 301, endPoint y: 160, distance: 14.8
copy span "dd-ht-0220-a02-a"
click at [230, 182] on div "Parts Needed SCHNUCKS-CORP-FAL Schnucks #272 [GEOGRAPHIC_DATA] / [STREET_ADDRES…" at bounding box center [412, 245] width 545 height 1714
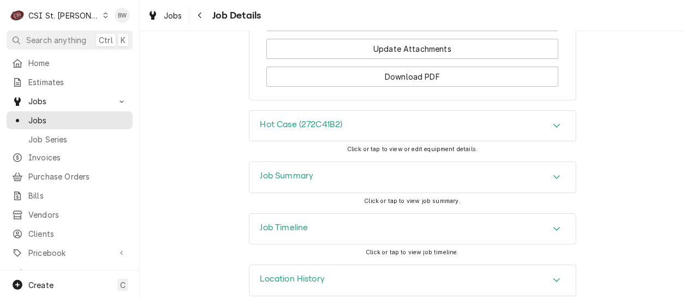
scroll to position [1653, 0]
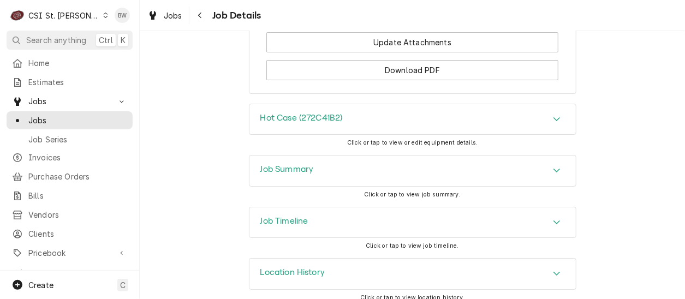
click at [261, 165] on h3 "Job Summary" at bounding box center [286, 169] width 53 height 10
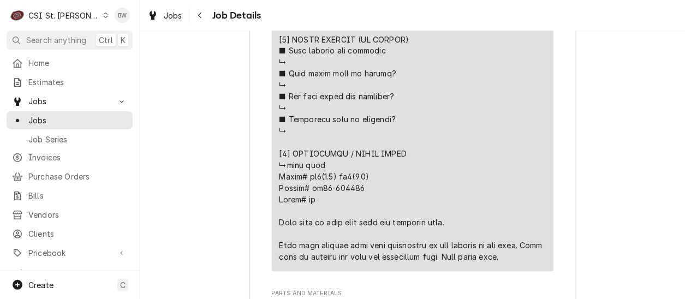
scroll to position [2617, 0]
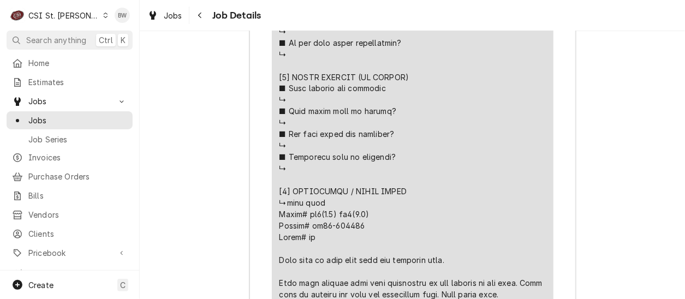
click at [195, 13] on div "Navigate back" at bounding box center [200, 15] width 11 height 11
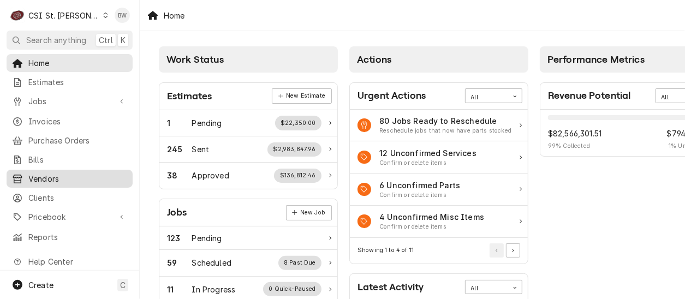
click at [58, 173] on span "Vendors" at bounding box center [77, 178] width 99 height 11
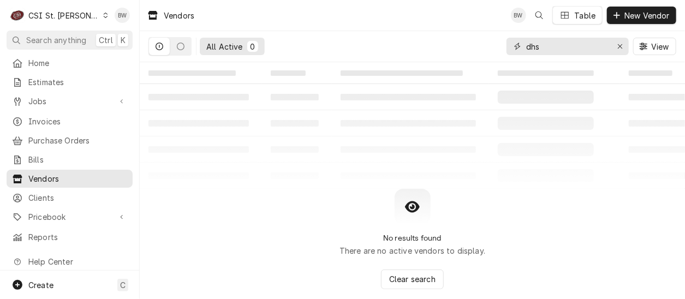
drag, startPoint x: 557, startPoint y: 51, endPoint x: 515, endPoint y: 48, distance: 42.1
click at [515, 48] on div "dhs" at bounding box center [567, 46] width 122 height 17
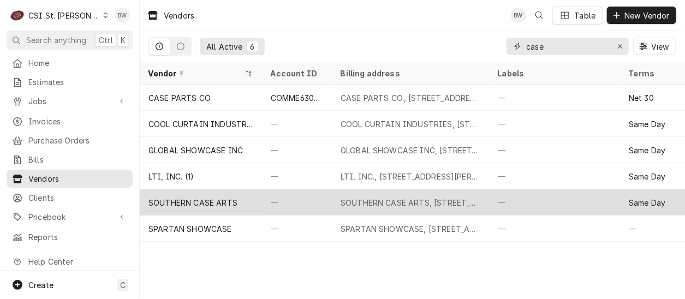
type input "case"
click at [212, 200] on div "SOUTHERN CASE ARTS" at bounding box center [192, 202] width 89 height 11
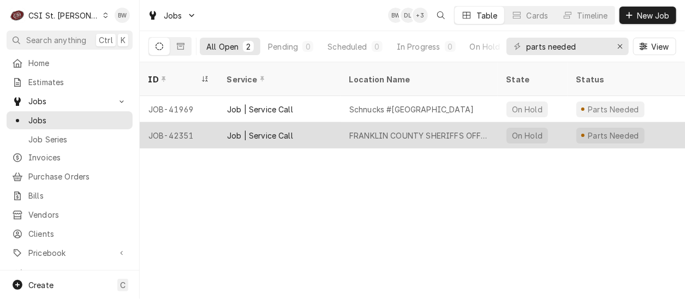
click at [179, 122] on div "JOB-42351" at bounding box center [179, 135] width 79 height 26
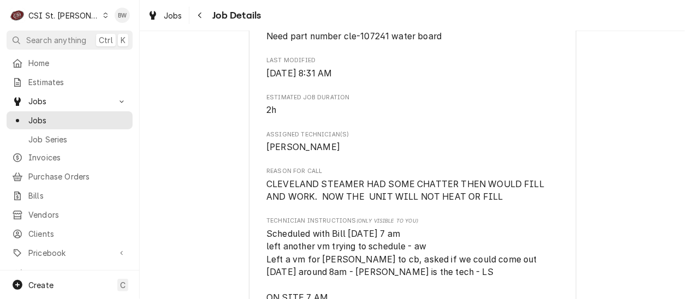
scroll to position [600, 0]
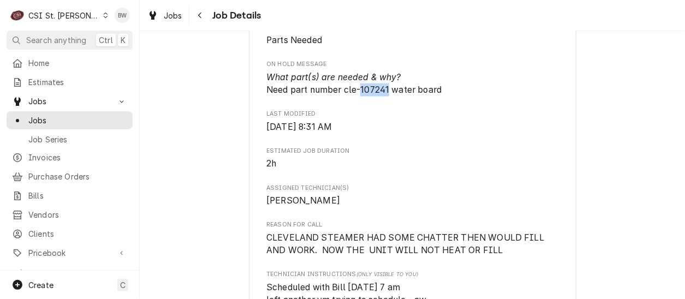
drag, startPoint x: 385, startPoint y: 102, endPoint x: 358, endPoint y: 104, distance: 26.8
click at [358, 95] on span "What part(s) are needed & why? Need part number cle-107241 water board" at bounding box center [353, 83] width 175 height 23
copy span "107241"
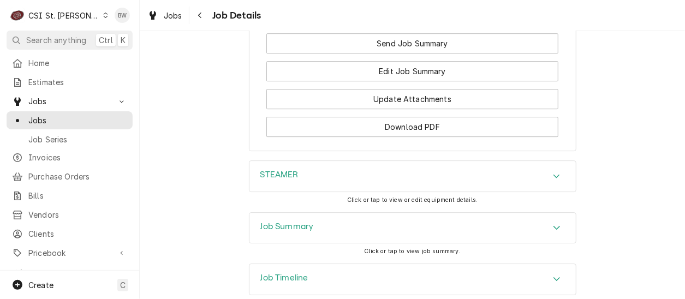
scroll to position [1419, 0]
click at [278, 231] on h3 "Job Summary" at bounding box center [286, 225] width 53 height 10
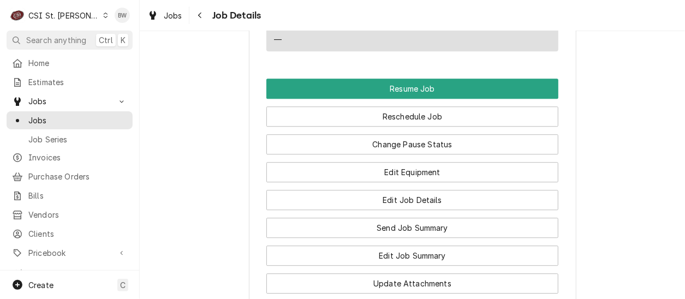
scroll to position [1309, 0]
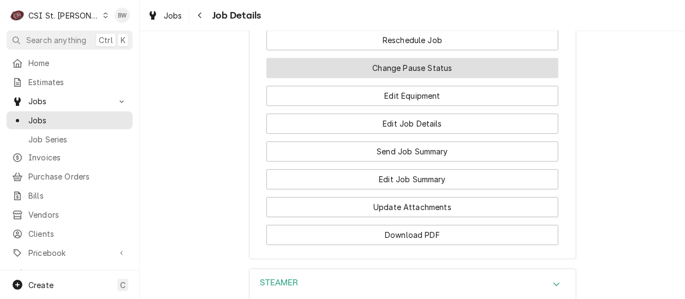
click at [397, 78] on button "Change Pause Status" at bounding box center [412, 68] width 292 height 20
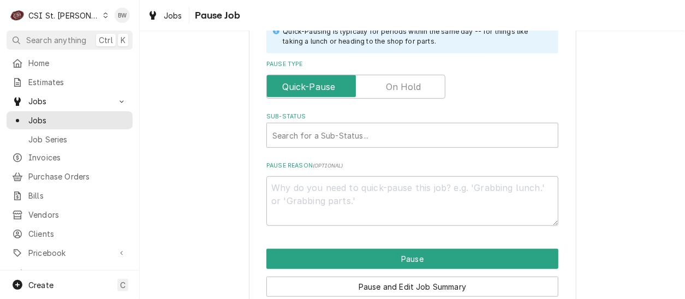
scroll to position [273, 0]
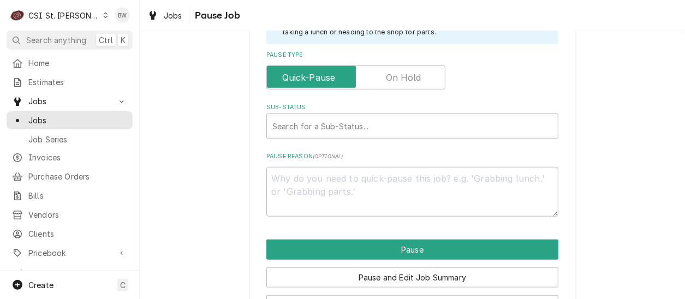
click at [396, 80] on label "Pause Type" at bounding box center [355, 77] width 179 height 24
click at [396, 80] on input "Pause Type" at bounding box center [355, 77] width 169 height 24
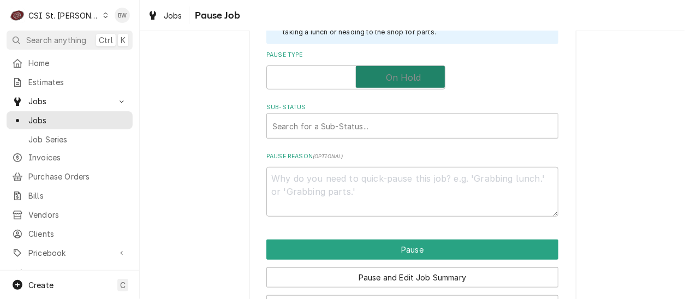
checkbox input "true"
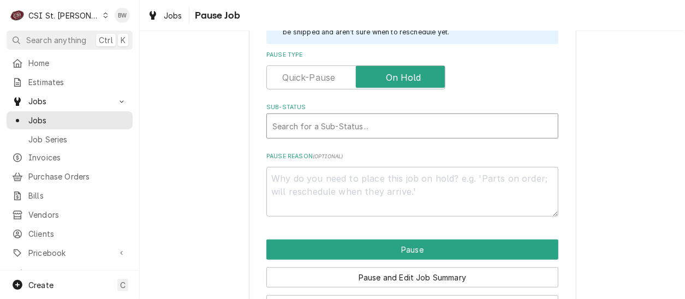
click at [289, 134] on div "Sub-Status" at bounding box center [412, 126] width 280 height 20
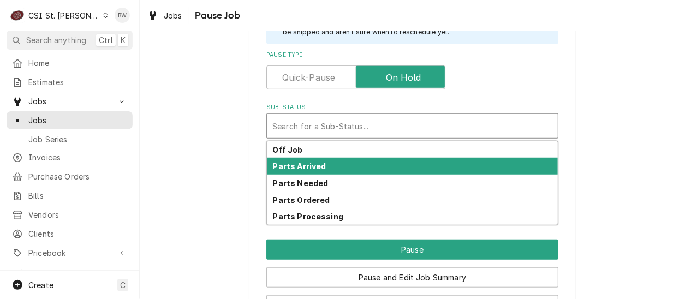
click at [305, 169] on strong "Parts Arrived" at bounding box center [299, 165] width 53 height 9
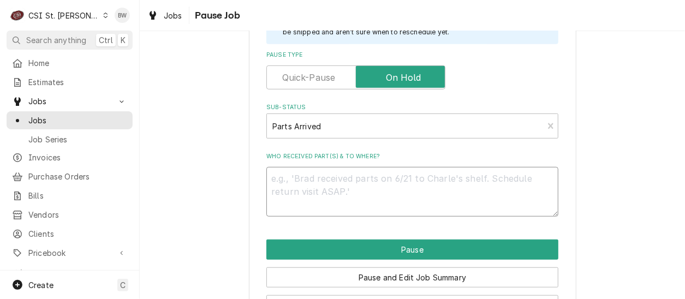
click at [300, 180] on textarea "Who received part(s) & to where?" at bounding box center [412, 191] width 292 height 49
type textarea "x"
type textarea "p"
type textarea "x"
type textarea "pa"
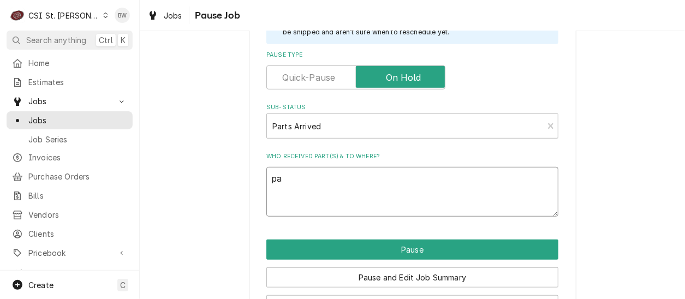
type textarea "x"
type textarea "par"
type textarea "x"
type textarea "part"
type textarea "x"
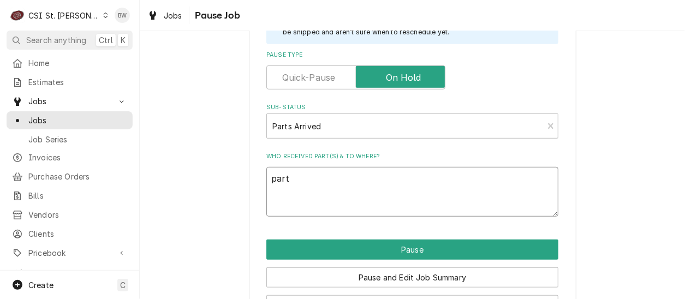
type textarea "part"
type textarea "x"
type textarea "part f"
type textarea "x"
type textarea "part fr"
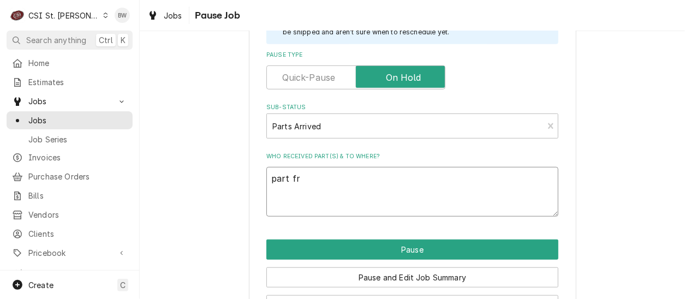
type textarea "x"
type textarea "part fro"
type textarea "x"
type textarea "part from"
type textarea "x"
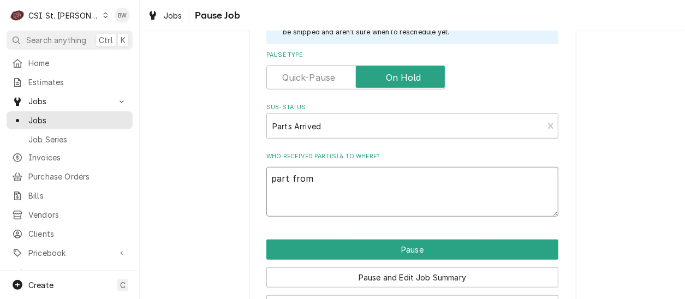
type textarea "part from"
type textarea "x"
type textarea "part from s"
type textarea "x"
type textarea "part from st"
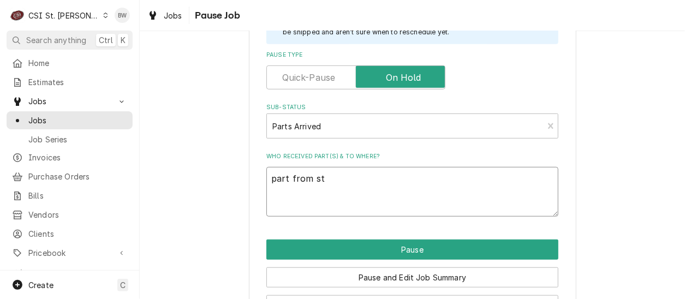
type textarea "x"
type textarea "part from sto"
type textarea "x"
type textarea "part from stoc"
type textarea "x"
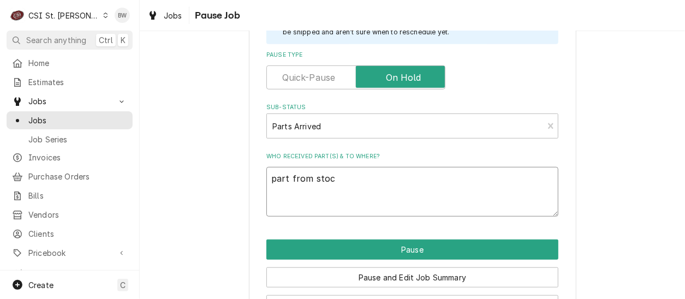
type textarea "part from stock"
type textarea "x"
type textarea "part from stock"
type textarea "x"
type textarea "part from stock o"
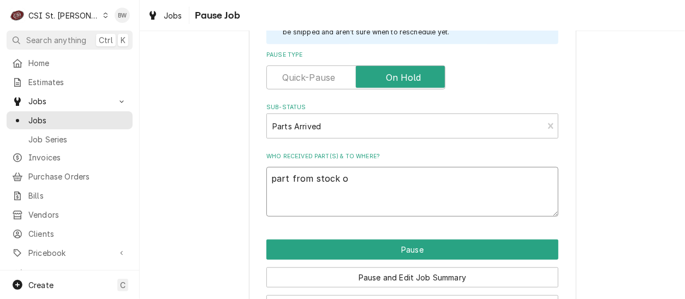
type textarea "x"
type textarea "part from stock on"
type textarea "x"
type textarea "part from stock on"
type textarea "x"
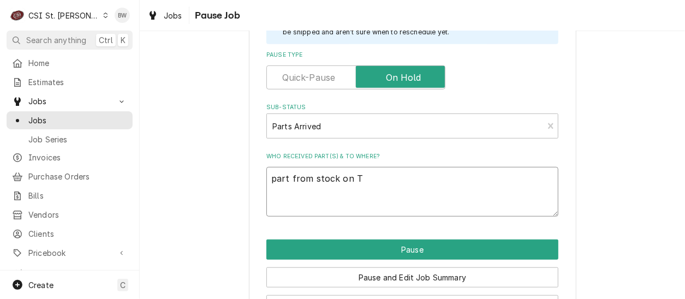
type textarea "part from stock on TO"
type textarea "x"
type textarea "part from stock on TOm"
type textarea "x"
type textarea "part from stock on TOm"
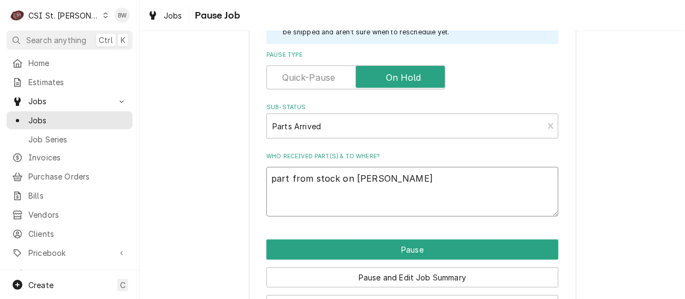
type textarea "x"
type textarea "part from stock on TOm L"
type textarea "x"
type textarea "part from stock on TOm L"
type textarea "x"
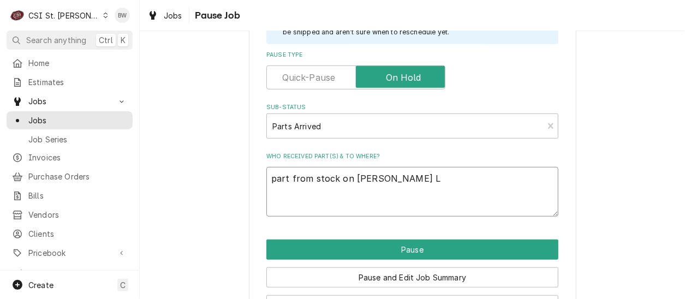
type textarea "part from stock on TOm L s"
type textarea "x"
type textarea "part from stock on TOm L sh"
type textarea "x"
type textarea "part from stock on TOm L she"
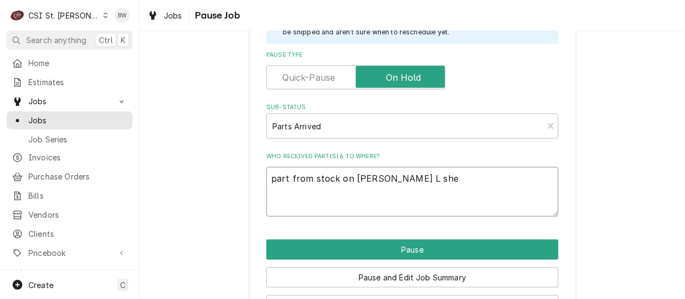
type textarea "x"
type textarea "part from stock on TOm L shel"
type textarea "x"
type textarea "part from stock on TOm L shelf"
type textarea "x"
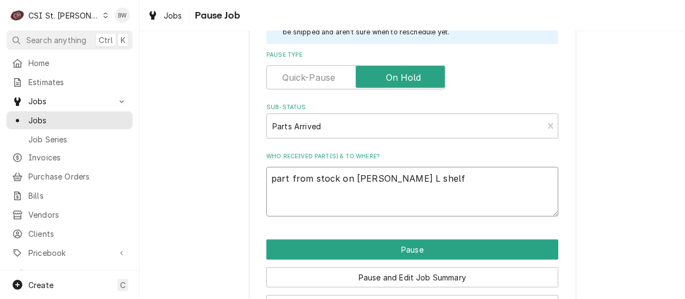
type textarea "part from stock on Tm L shelf"
type textarea "x"
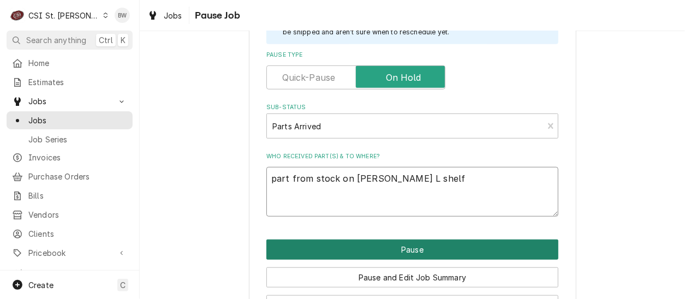
type textarea "part from stock on [PERSON_NAME] L shelf"
click at [359, 246] on button "Pause" at bounding box center [412, 250] width 292 height 20
type textarea "x"
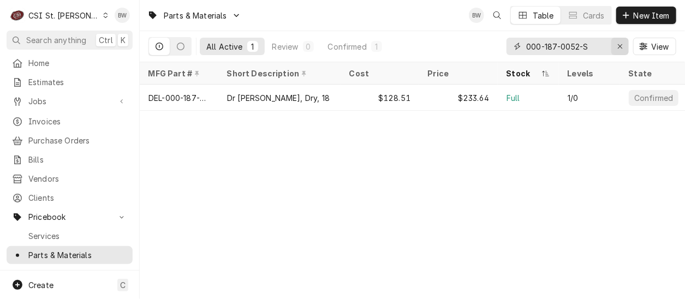
click at [620, 43] on icon "Erase input" at bounding box center [620, 47] width 6 height 8
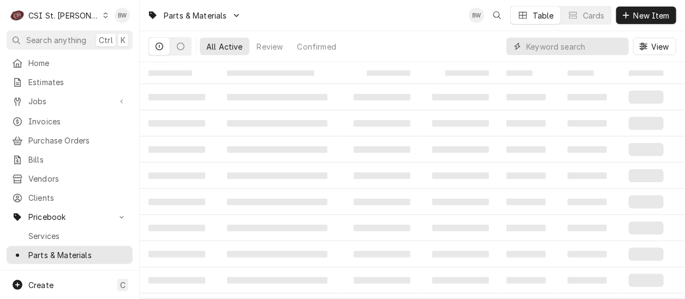
paste input "107241"
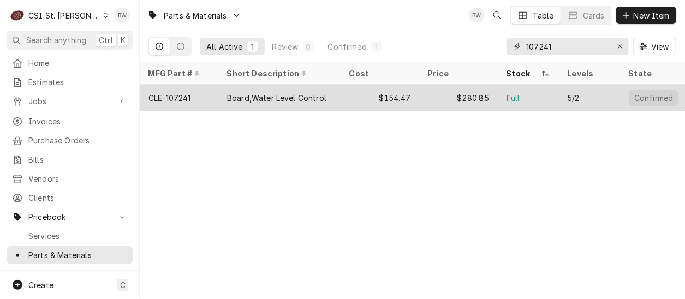
type input "107241"
click at [191, 93] on div "CLE-107241" at bounding box center [169, 97] width 43 height 11
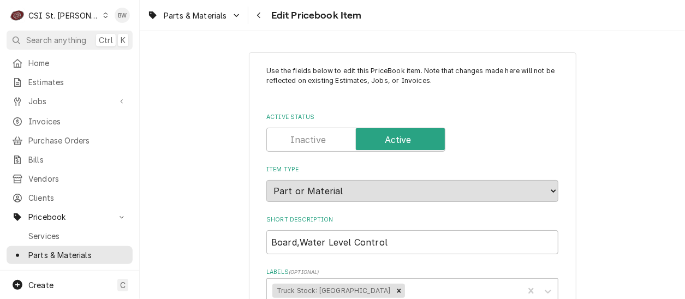
type textarea "x"
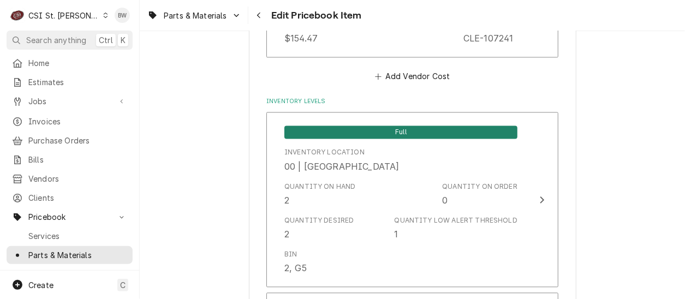
scroll to position [928, 0]
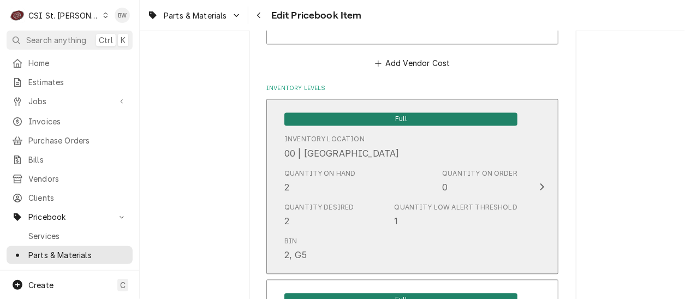
click at [375, 179] on div "Quantity on Hand 2 Quantity on Order 0" at bounding box center [400, 181] width 233 height 34
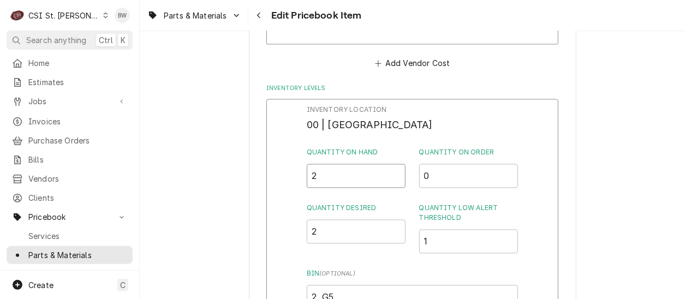
drag, startPoint x: 326, startPoint y: 170, endPoint x: 292, endPoint y: 171, distance: 33.8
click at [292, 171] on div "Inventory Location 00 | STL WAREHOUSE Quantity on Hand 2 Quantity on Order 0 Qu…" at bounding box center [412, 241] width 292 height 284
type input "1"
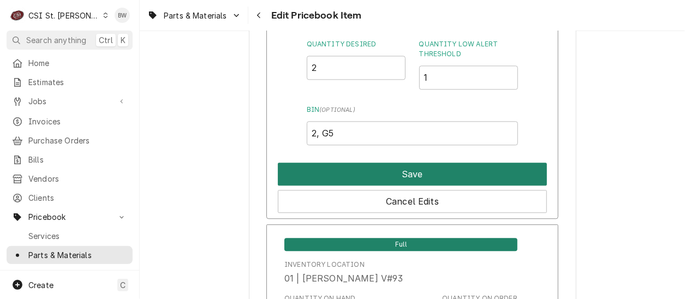
click at [381, 180] on button "Save" at bounding box center [412, 174] width 269 height 23
type textarea "x"
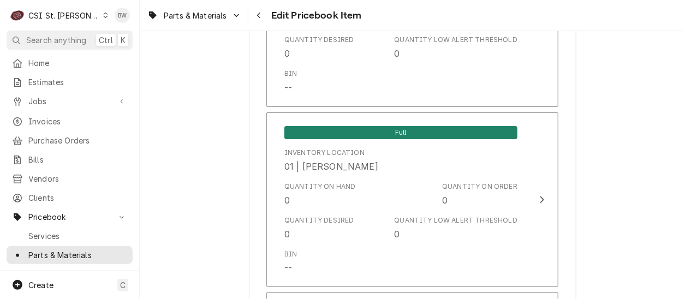
scroll to position [4365, 0]
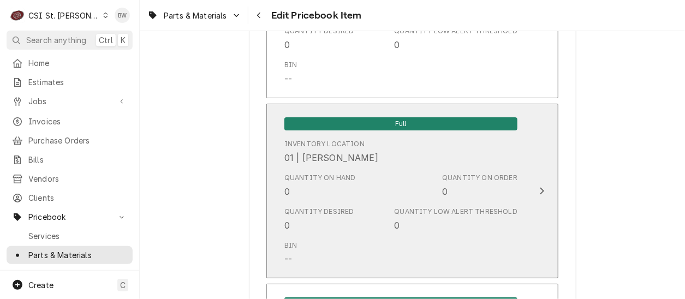
click at [380, 178] on div "Quantity on Hand 0 Quantity on Order 0" at bounding box center [400, 186] width 233 height 34
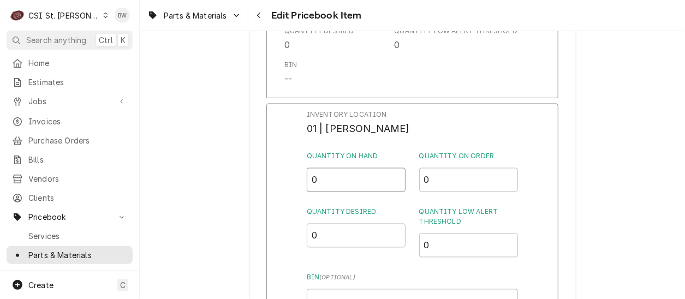
drag, startPoint x: 336, startPoint y: 172, endPoint x: 300, endPoint y: 174, distance: 36.6
click at [300, 174] on div "Inventory Location 01 | TOM LEMBKE Quantity on Hand 0 Quantity on Order 0 Quant…" at bounding box center [412, 246] width 292 height 284
type input "1"
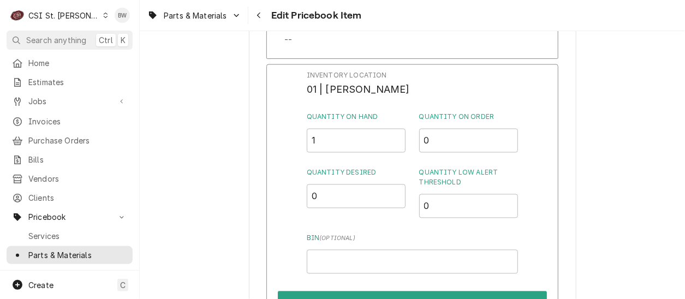
scroll to position [4419, 0]
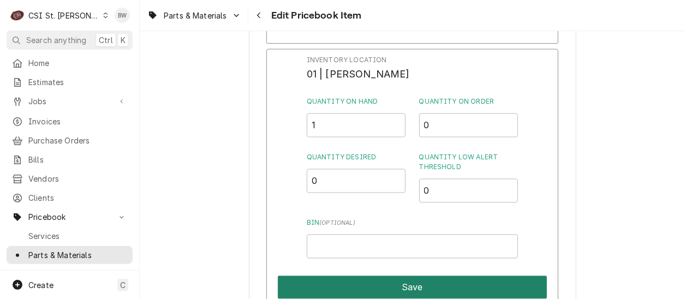
click at [397, 276] on button "Save" at bounding box center [412, 287] width 269 height 23
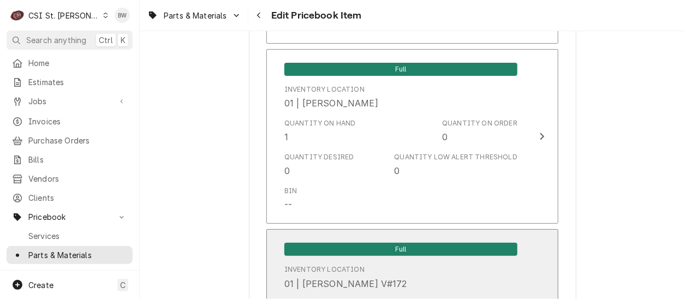
scroll to position [9451, 0]
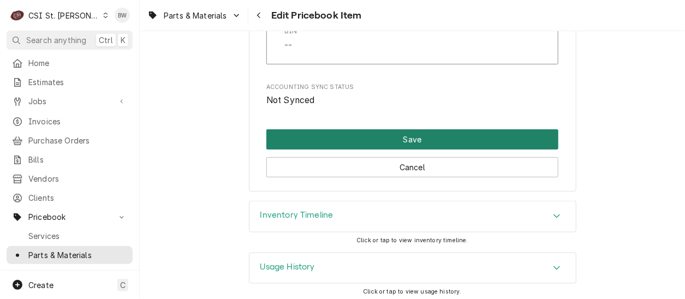
click at [399, 135] on button "Save" at bounding box center [412, 139] width 292 height 20
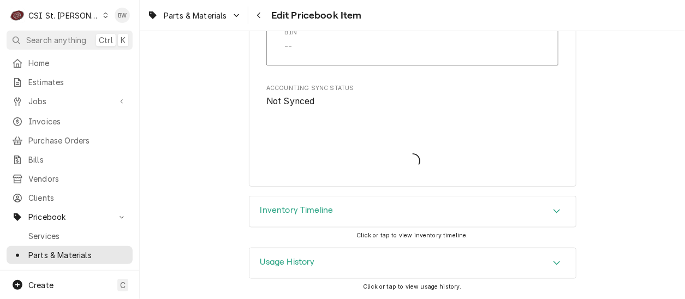
scroll to position [9445, 0]
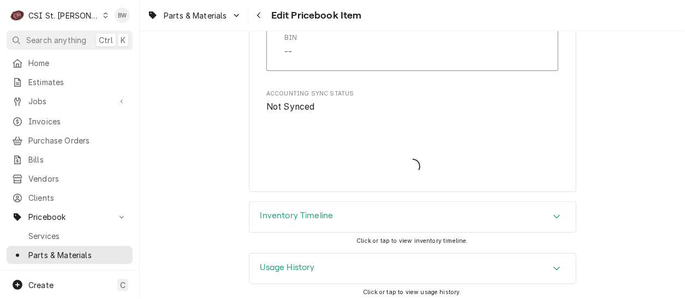
type textarea "x"
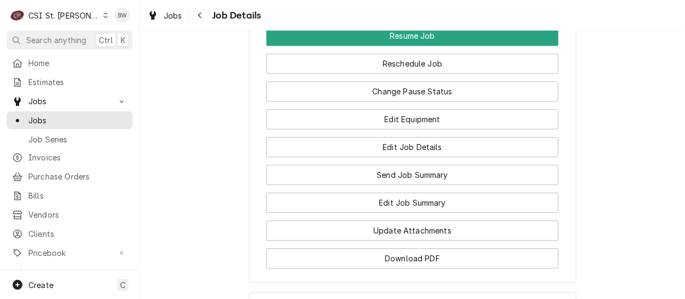
scroll to position [1419, 0]
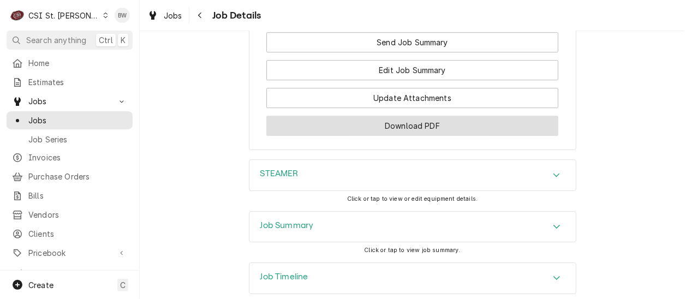
click at [303, 136] on button "Download PDF" at bounding box center [412, 126] width 292 height 20
